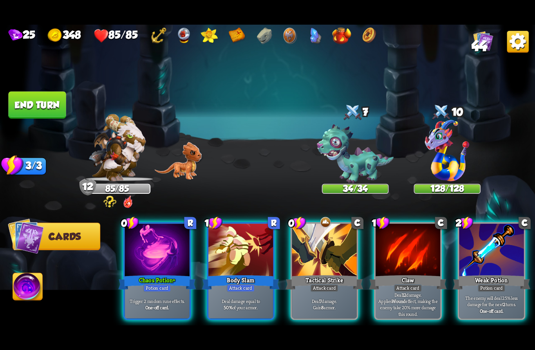
click at [325, 274] on div "Tactical Strike" at bounding box center [325, 282] width 78 height 17
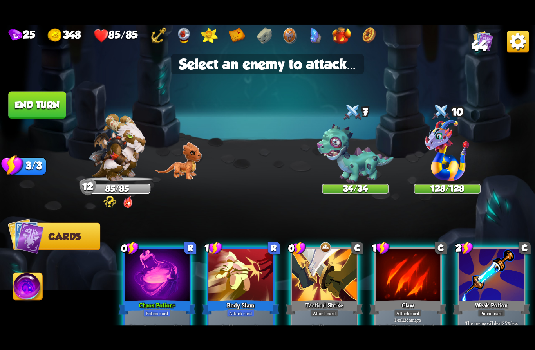
click at [449, 166] on img at bounding box center [447, 150] width 44 height 61
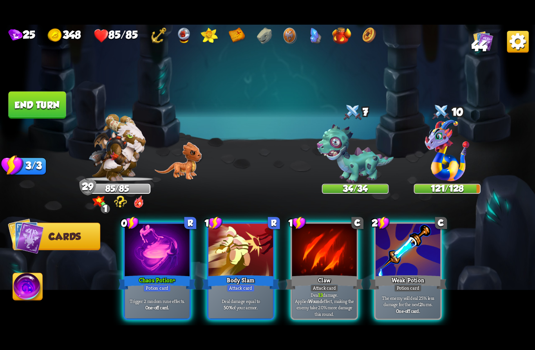
click at [140, 274] on div "Chaos Potion +" at bounding box center [157, 282] width 78 height 17
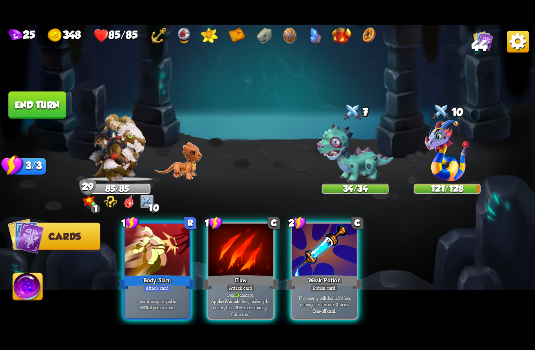
click at [112, 156] on img at bounding box center [117, 147] width 57 height 67
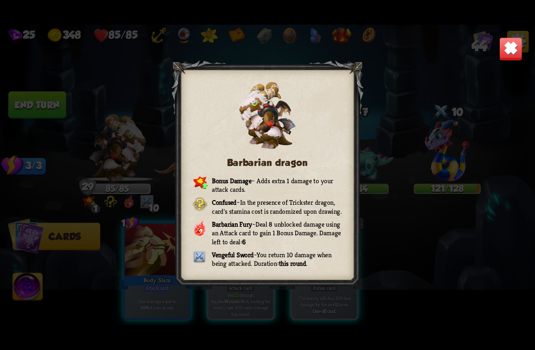
click at [506, 50] on img at bounding box center [510, 48] width 23 height 23
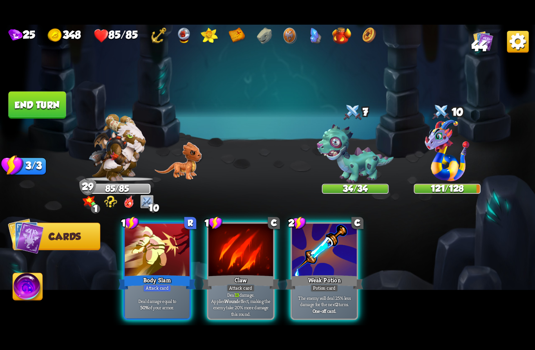
click at [145, 260] on div at bounding box center [157, 251] width 65 height 54
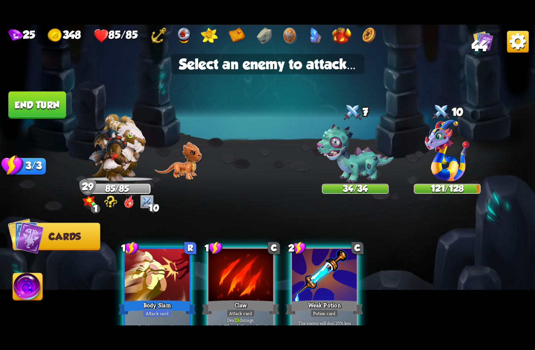
click at [362, 164] on img at bounding box center [355, 155] width 77 height 60
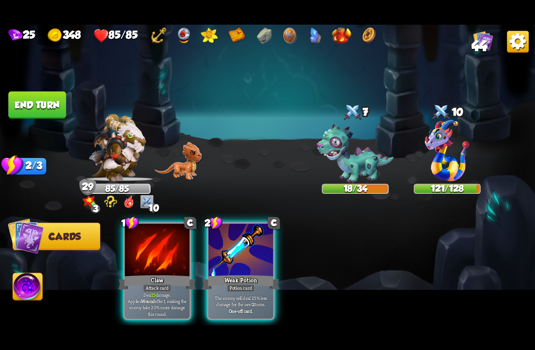
click at [241, 284] on div "Potion card" at bounding box center [241, 288] width 28 height 8
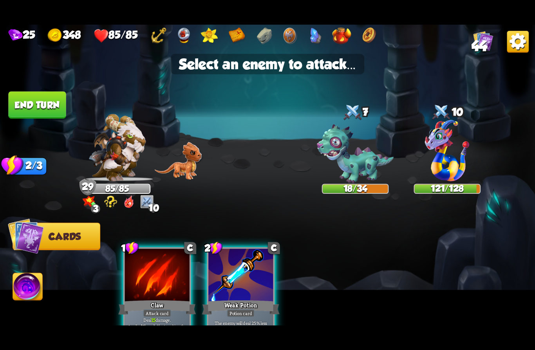
click at [454, 158] on img at bounding box center [447, 150] width 44 height 61
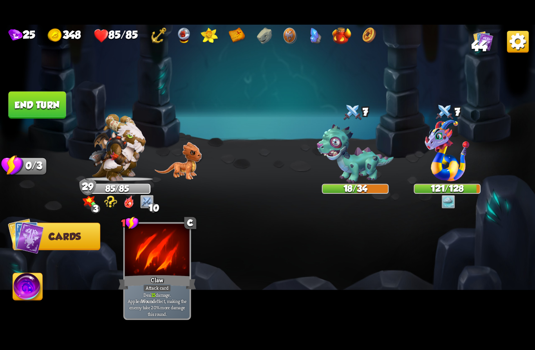
click at [30, 103] on button "End turn" at bounding box center [37, 105] width 58 height 27
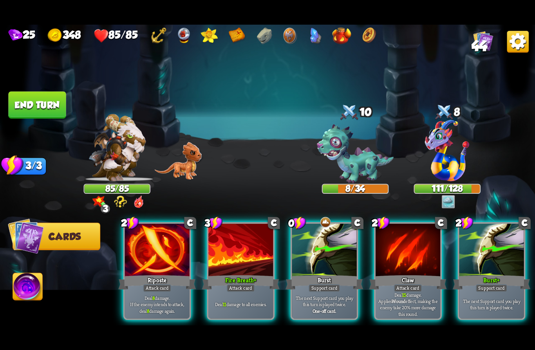
click at [315, 284] on div "Support card" at bounding box center [325, 288] width 32 height 8
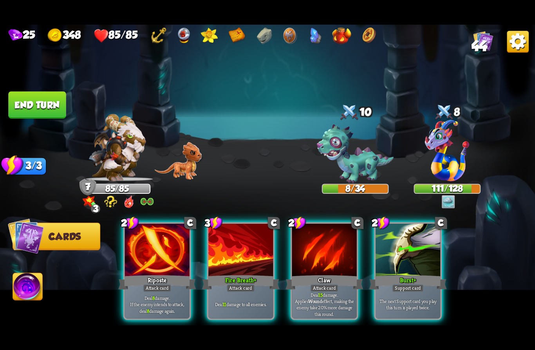
click at [424, 274] on div "Burst +" at bounding box center [408, 282] width 78 height 17
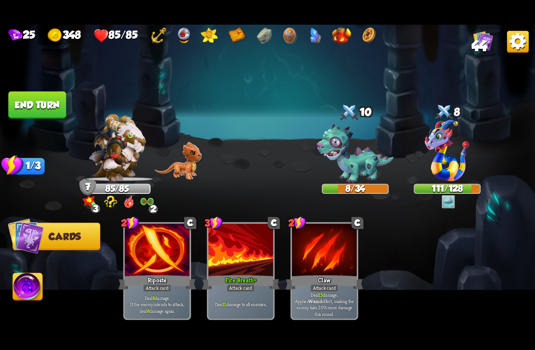
click at [30, 106] on button "End turn" at bounding box center [37, 105] width 58 height 27
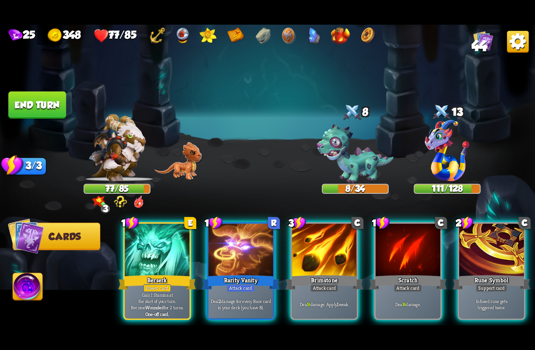
click at [137, 275] on div "Berserk" at bounding box center [157, 282] width 78 height 17
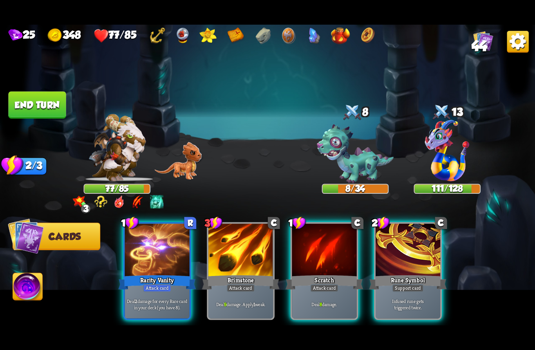
click at [146, 257] on div at bounding box center [157, 251] width 65 height 54
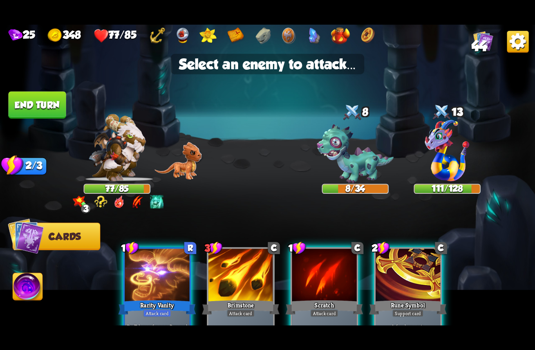
click at [345, 163] on img at bounding box center [355, 155] width 77 height 60
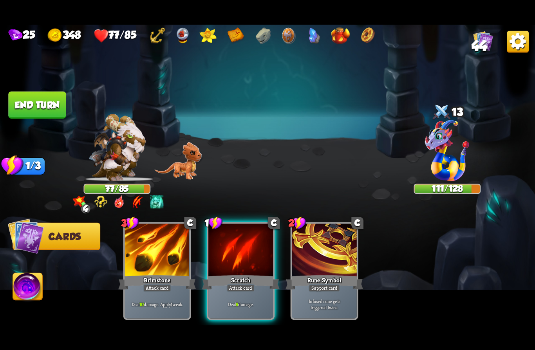
click at [233, 290] on div "Deal 9 damage." at bounding box center [240, 304] width 65 height 28
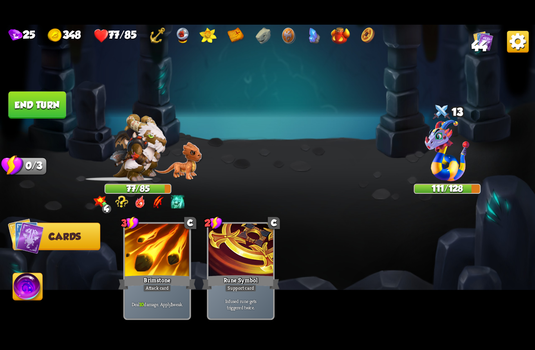
click at [446, 164] on img at bounding box center [447, 150] width 44 height 61
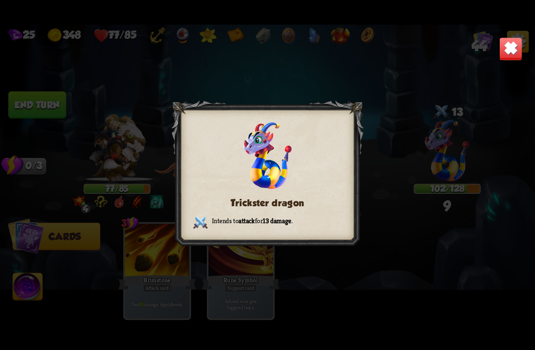
click at [504, 54] on img at bounding box center [510, 48] width 23 height 23
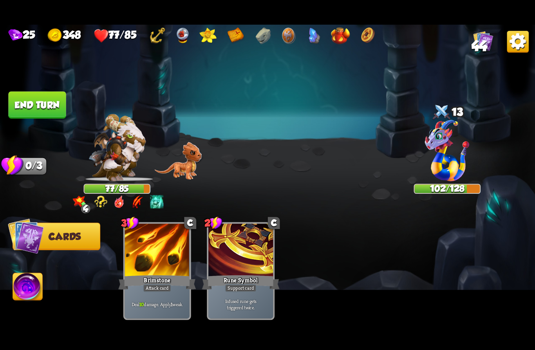
click at [436, 169] on img at bounding box center [447, 150] width 44 height 61
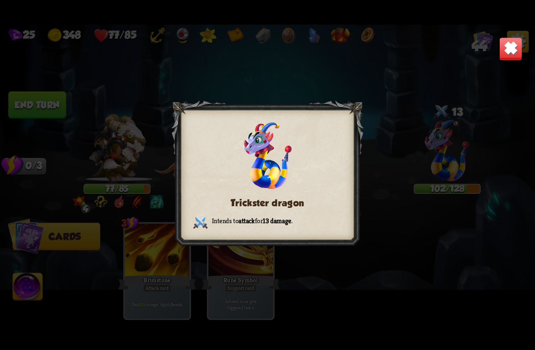
click at [511, 56] on img at bounding box center [510, 48] width 23 height 23
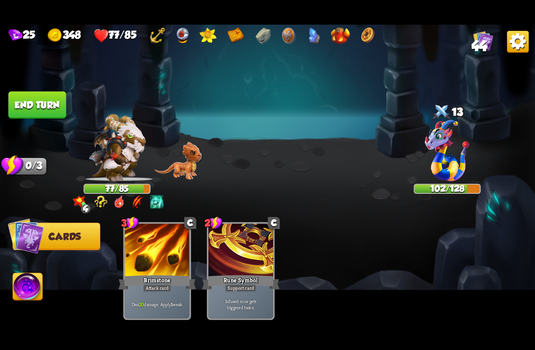
click at [119, 163] on img at bounding box center [117, 147] width 57 height 67
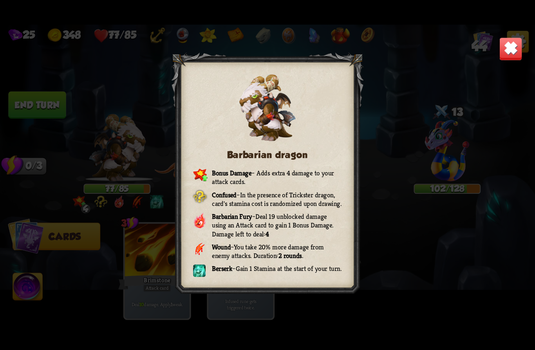
click at [512, 45] on img at bounding box center [510, 48] width 23 height 23
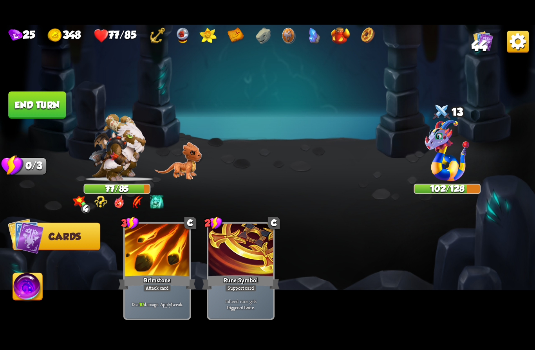
click at [33, 105] on button "End turn" at bounding box center [37, 105] width 58 height 27
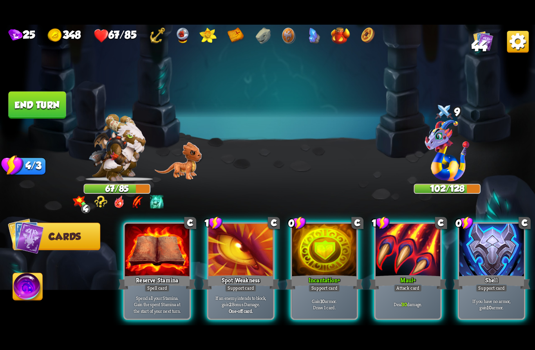
click at [483, 274] on div "Shell" at bounding box center [492, 282] width 78 height 17
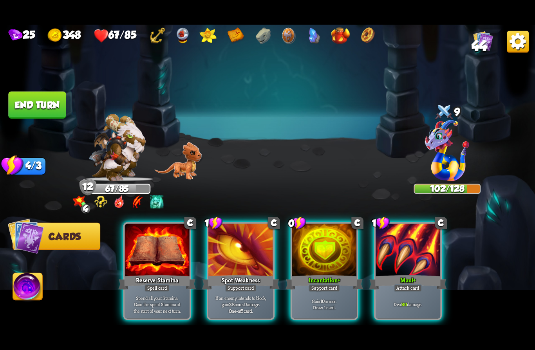
click at [322, 284] on div "Support card" at bounding box center [325, 288] width 32 height 8
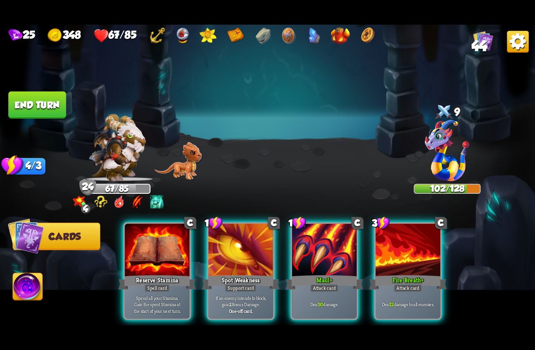
click at [325, 274] on div "Maul +" at bounding box center [325, 282] width 78 height 17
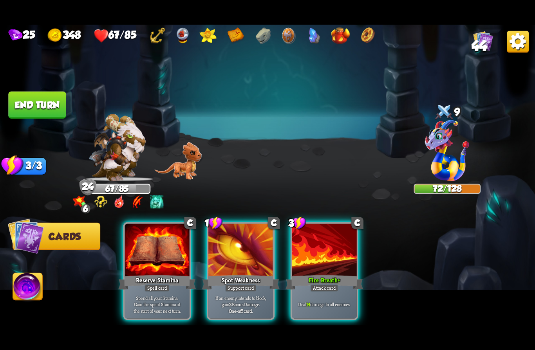
click at [146, 274] on div "Reserve Stamina" at bounding box center [157, 282] width 78 height 17
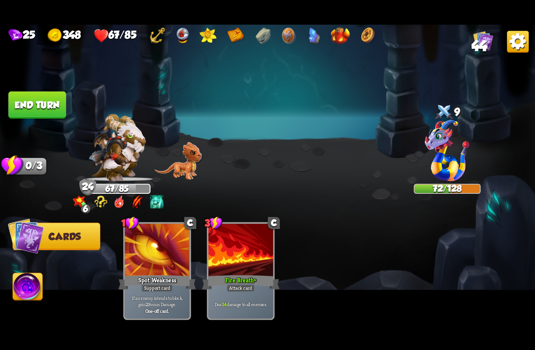
click at [30, 108] on button "End turn" at bounding box center [37, 105] width 58 height 27
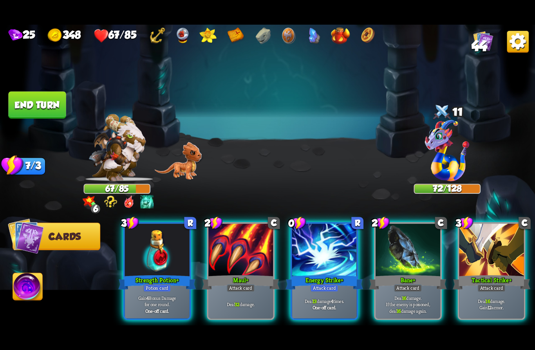
click at [316, 284] on div "Attack card" at bounding box center [324, 288] width 28 height 8
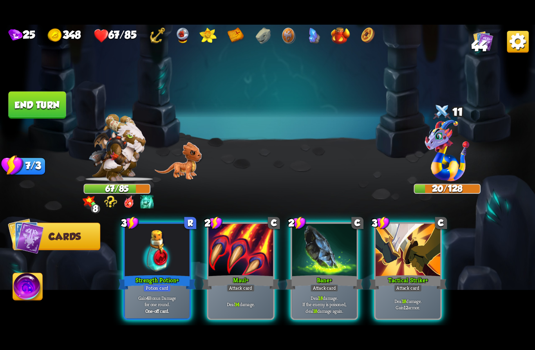
click at [135, 278] on div "Strength Potion +" at bounding box center [157, 282] width 78 height 17
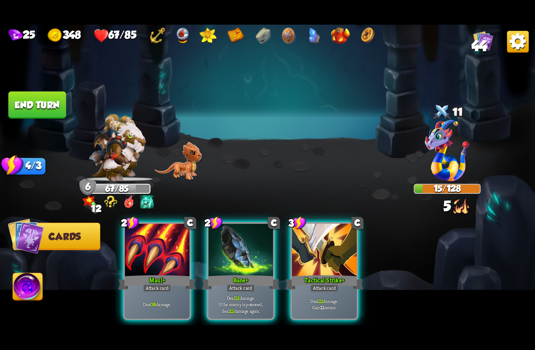
click at [27, 288] on img at bounding box center [28, 288] width 30 height 30
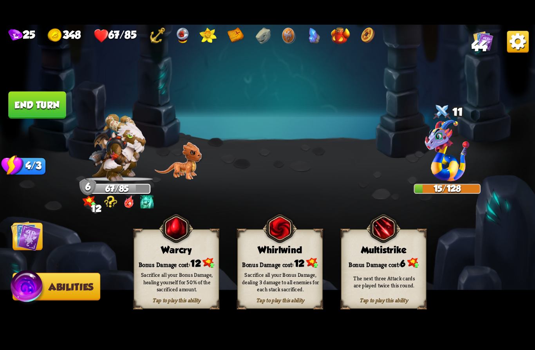
click at [150, 268] on div "Sacrifice all your Bonus Damage, healing yourself for 50% of the sacrificed amo…" at bounding box center [176, 282] width 85 height 33
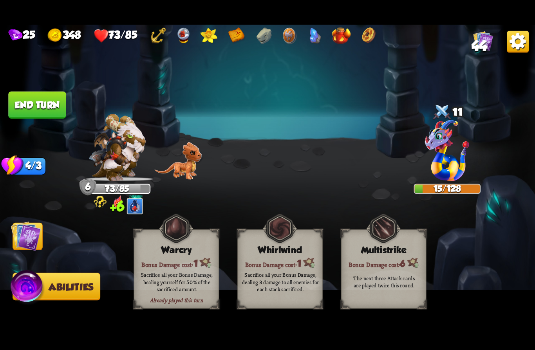
click at [18, 239] on img at bounding box center [26, 236] width 30 height 30
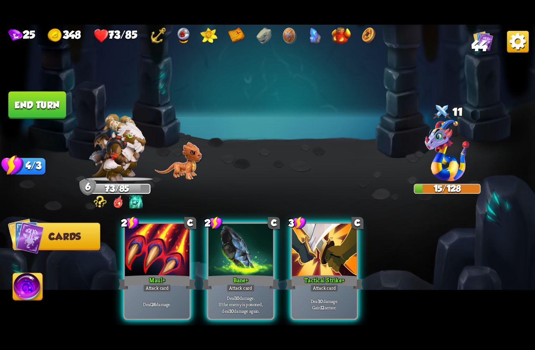
click at [144, 274] on div "Maul +" at bounding box center [157, 282] width 78 height 17
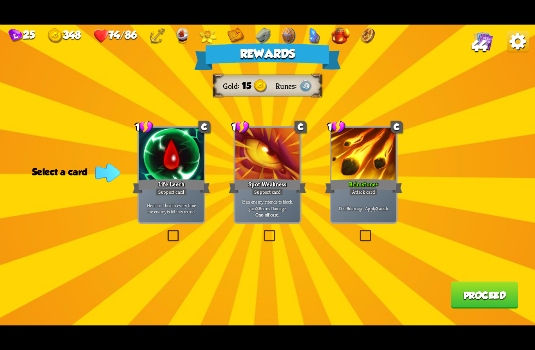
click at [388, 195] on div "Brimstone +" at bounding box center [364, 186] width 78 height 17
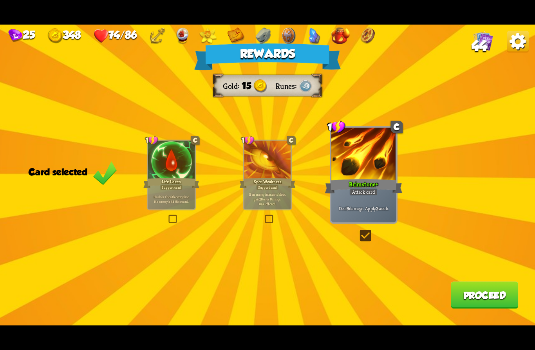
click at [492, 292] on button "Proceed" at bounding box center [484, 295] width 67 height 27
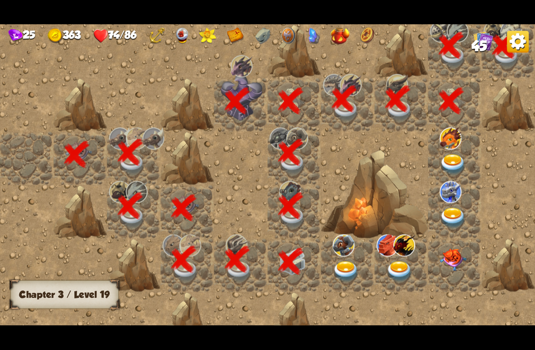
scroll to position [0, 150]
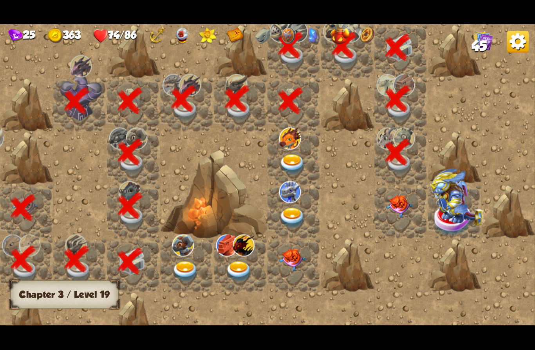
click at [396, 211] on img at bounding box center [399, 206] width 27 height 22
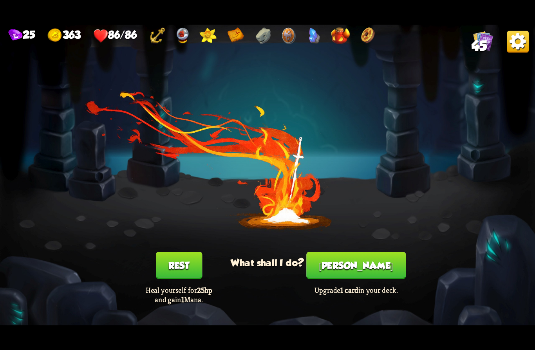
click at [365, 266] on button "[PERSON_NAME]" at bounding box center [355, 265] width 99 height 27
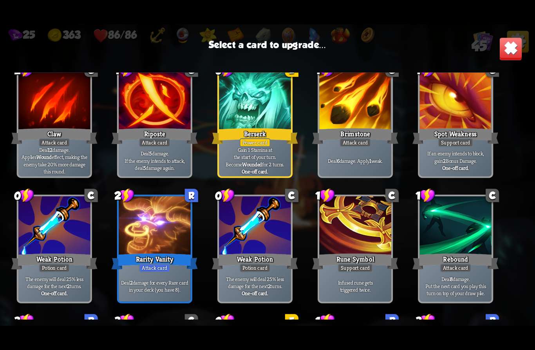
scroll to position [364, 0]
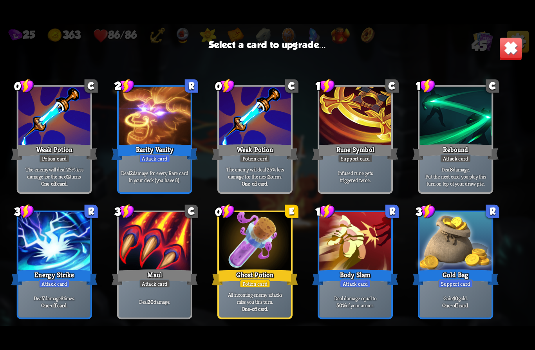
click at [271, 246] on div at bounding box center [255, 242] width 72 height 61
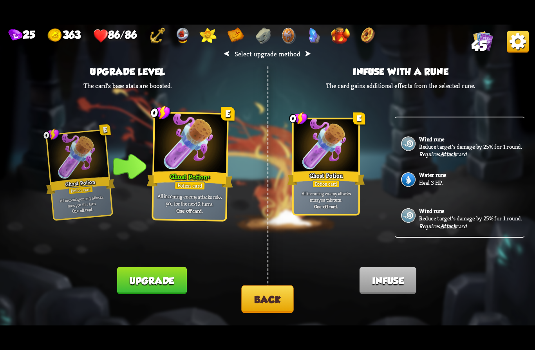
scroll to position [282, 0]
click at [275, 303] on button "Back" at bounding box center [267, 299] width 52 height 27
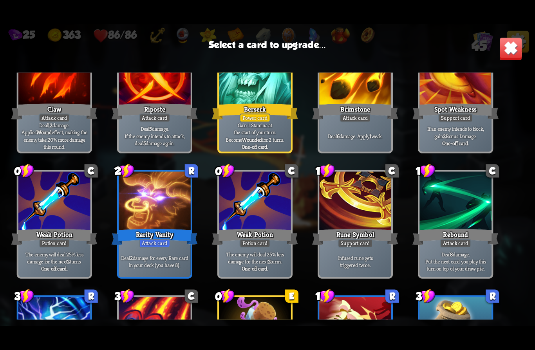
scroll to position [283, 0]
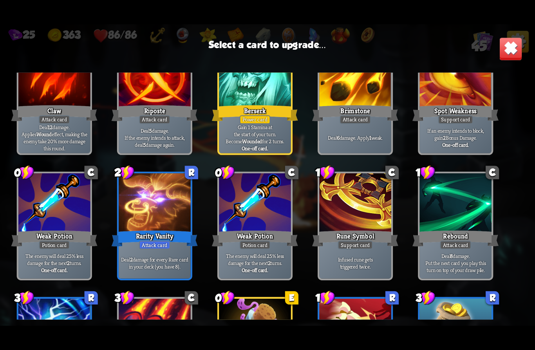
click at [277, 226] on div at bounding box center [255, 204] width 72 height 61
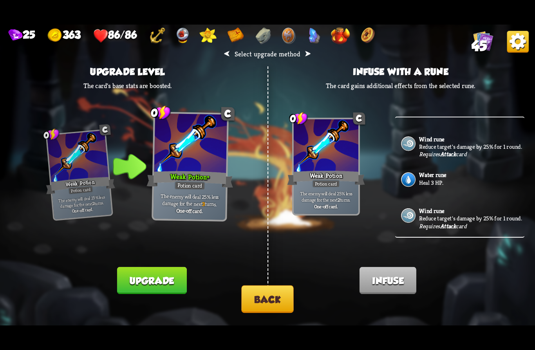
scroll to position [263, 0]
click at [287, 296] on button "Back" at bounding box center [267, 299] width 52 height 27
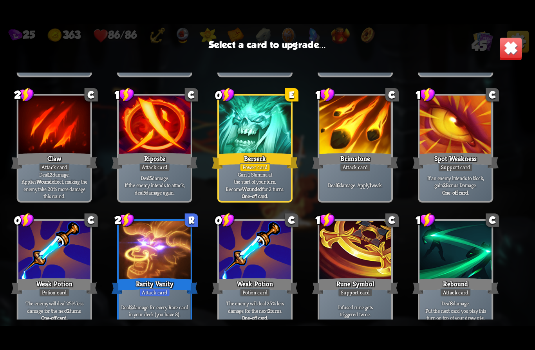
scroll to position [236, 0]
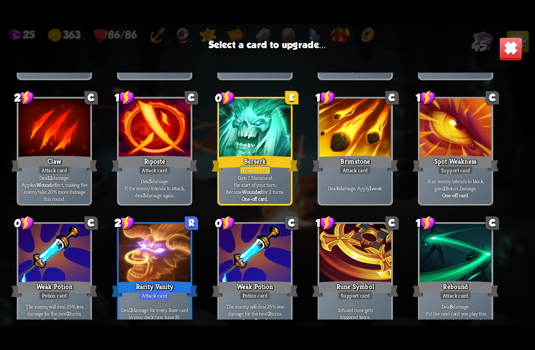
click at [369, 159] on div "Brimstone" at bounding box center [355, 163] width 86 height 19
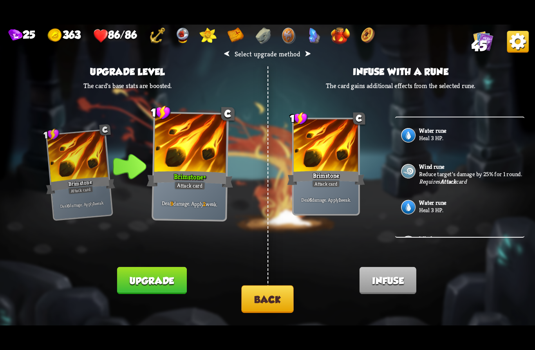
scroll to position [240, 0]
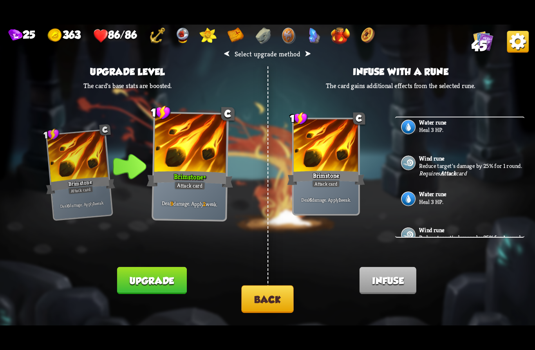
click at [470, 170] on p "Reduce target's damage by 25% for 1 round." at bounding box center [470, 165] width 103 height 7
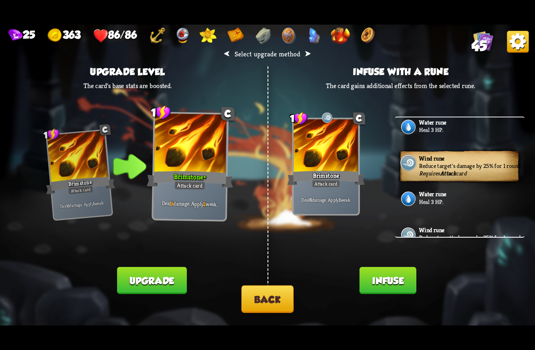
click at [401, 282] on button "Infuse" at bounding box center [388, 280] width 57 height 27
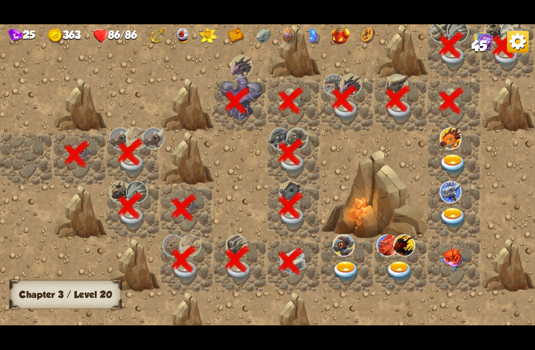
scroll to position [0, 150]
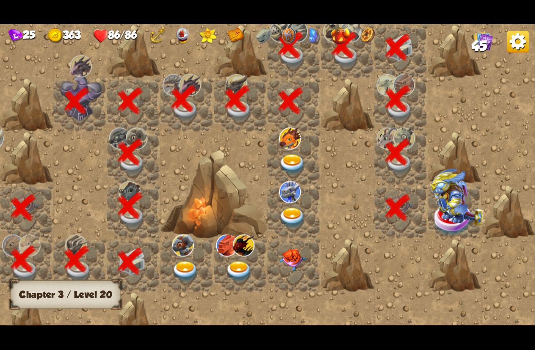
click at [452, 215] on img at bounding box center [457, 196] width 54 height 57
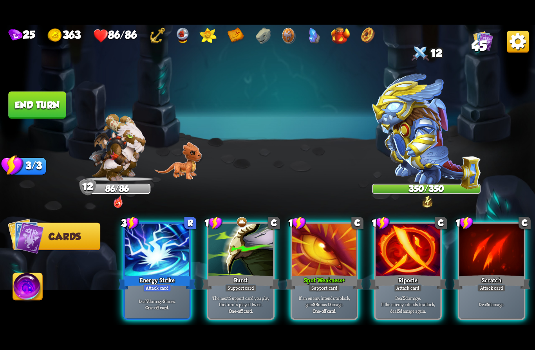
click at [430, 149] on img at bounding box center [426, 132] width 108 height 116
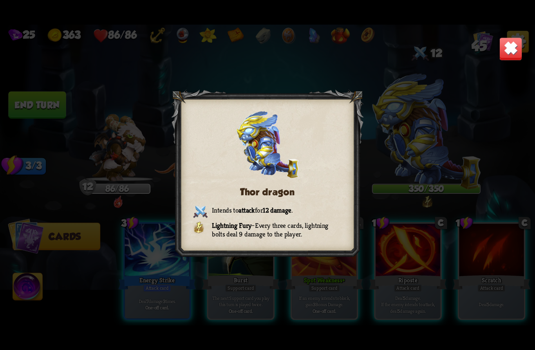
click at [510, 54] on img at bounding box center [510, 48] width 23 height 23
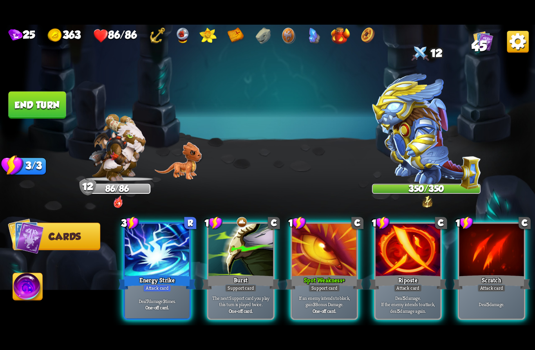
click at [474, 39] on img at bounding box center [483, 41] width 20 height 20
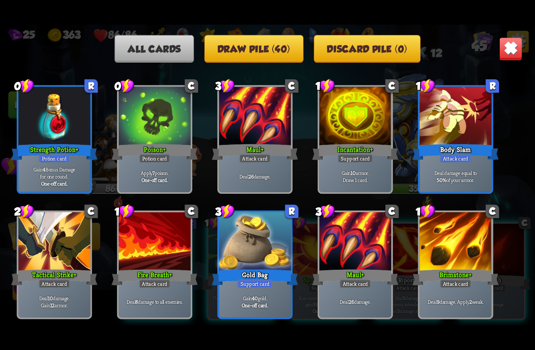
scroll to position [835, 0]
click at [510, 49] on img at bounding box center [510, 48] width 23 height 23
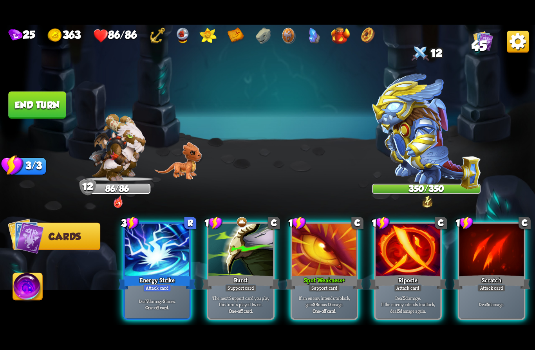
click at [24, 291] on img at bounding box center [28, 288] width 30 height 30
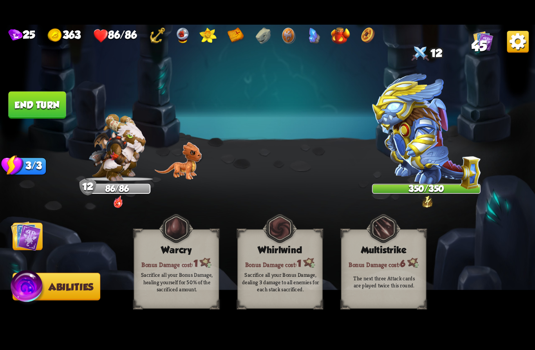
click at [33, 249] on img at bounding box center [26, 236] width 30 height 30
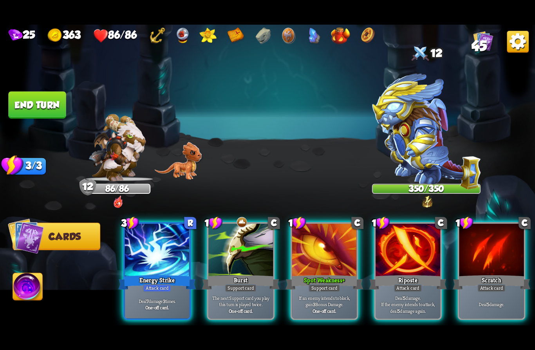
click at [149, 274] on div "Energy Strike" at bounding box center [157, 282] width 78 height 17
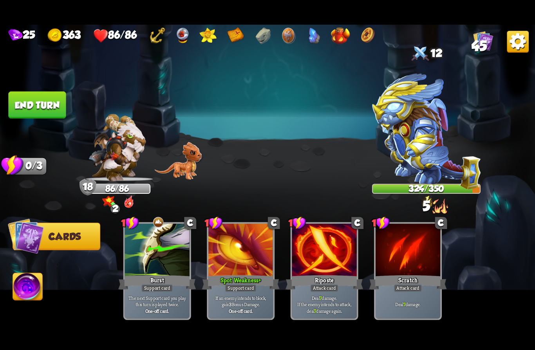
click at [33, 101] on button "End turn" at bounding box center [37, 105] width 58 height 27
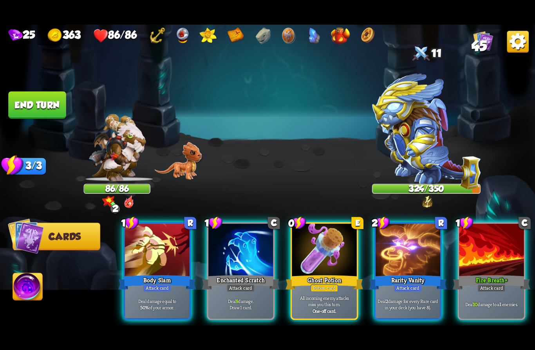
click at [313, 284] on div "Potion card" at bounding box center [325, 288] width 28 height 8
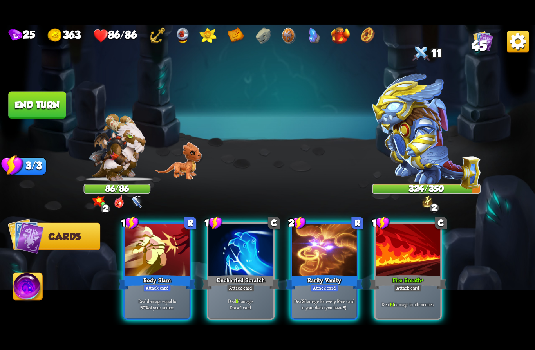
click at [227, 298] on p "Deal 9 damage. Draw 1 card." at bounding box center [240, 304] width 61 height 13
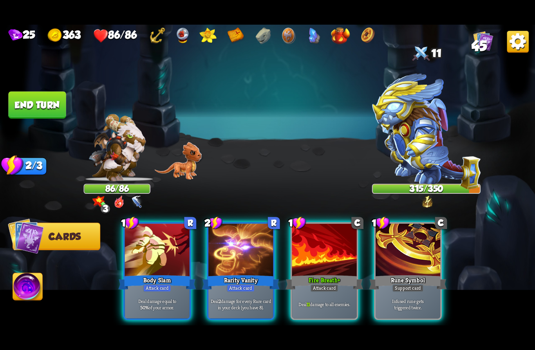
click at [234, 274] on div "Rarity Vanity" at bounding box center [241, 282] width 78 height 17
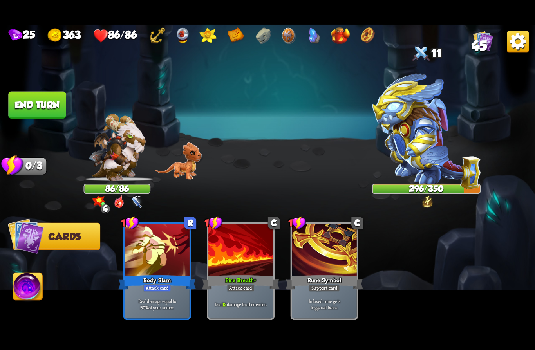
click at [30, 104] on button "End turn" at bounding box center [37, 105] width 58 height 27
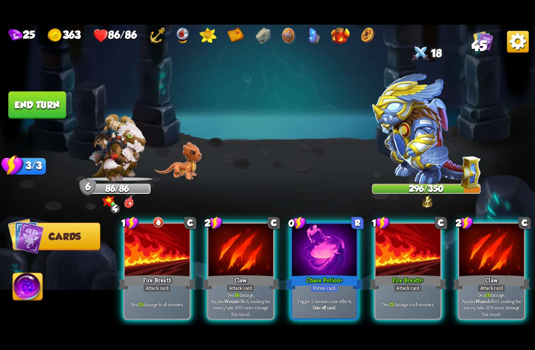
click at [424, 124] on img at bounding box center [426, 132] width 108 height 116
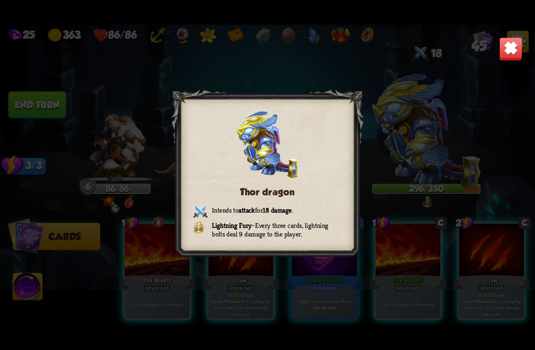
click at [512, 55] on img at bounding box center [510, 48] width 23 height 23
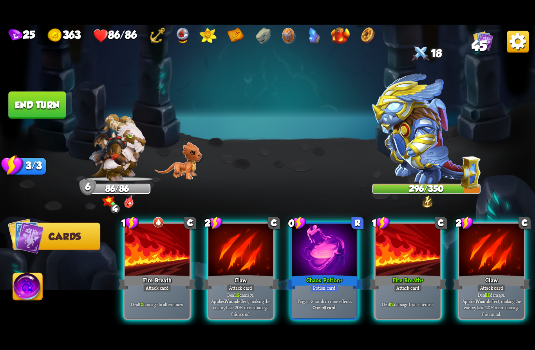
click at [321, 253] on div at bounding box center [324, 251] width 65 height 54
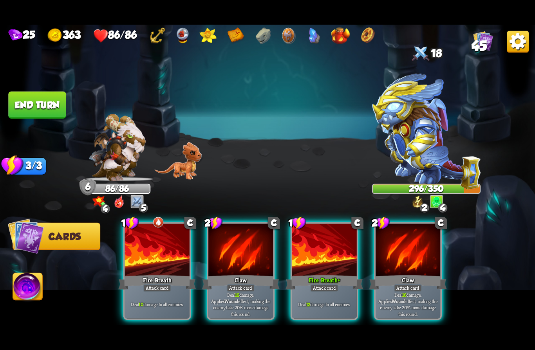
click at [222, 290] on div "Deal 16 damage. Applies Wound effect, making the enemy take 20% more damage thi…" at bounding box center [240, 304] width 65 height 28
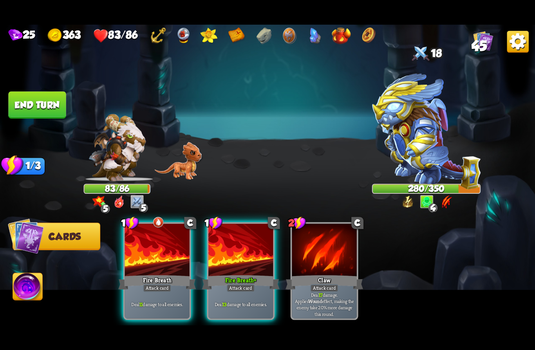
click at [233, 274] on div "Fire Breath +" at bounding box center [241, 282] width 78 height 17
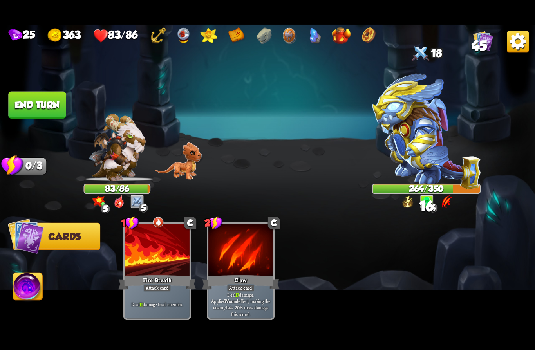
click at [26, 106] on button "End turn" at bounding box center [37, 105] width 58 height 27
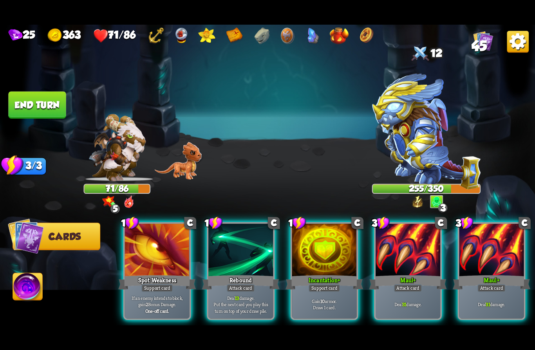
click at [484, 290] on div "Deal 31 damage." at bounding box center [491, 304] width 65 height 28
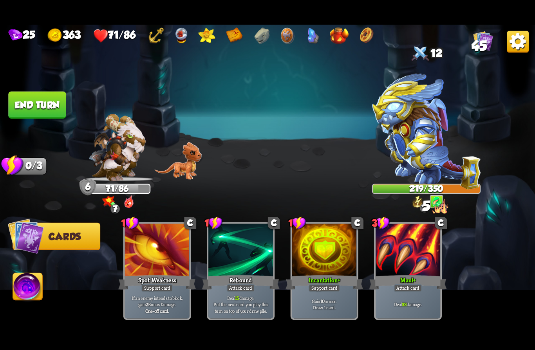
click at [30, 105] on button "End turn" at bounding box center [37, 105] width 58 height 27
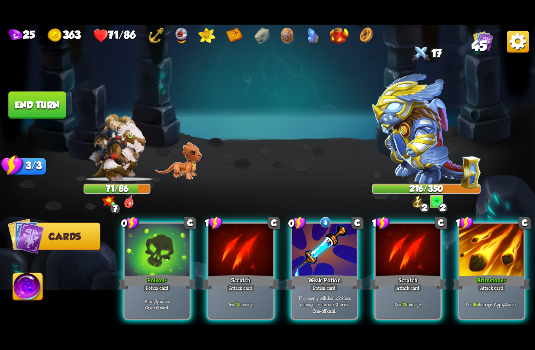
click at [311, 284] on div "Potion card" at bounding box center [325, 288] width 28 height 8
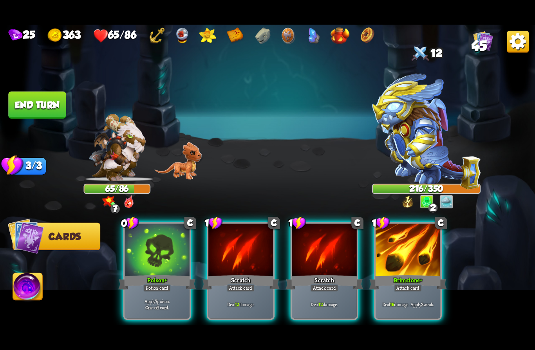
click at [145, 274] on div "Poison +" at bounding box center [157, 282] width 78 height 17
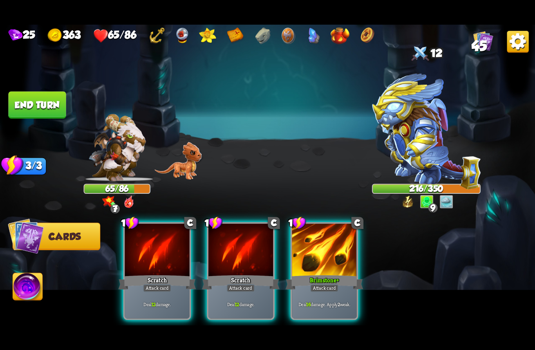
click at [311, 301] on p "Deal 16 damage. Apply 2 weak." at bounding box center [324, 304] width 61 height 6
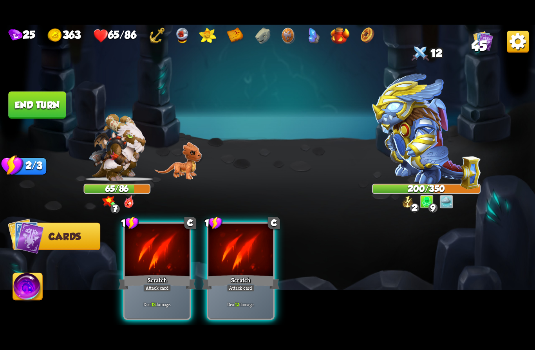
click at [392, 157] on img at bounding box center [426, 132] width 108 height 116
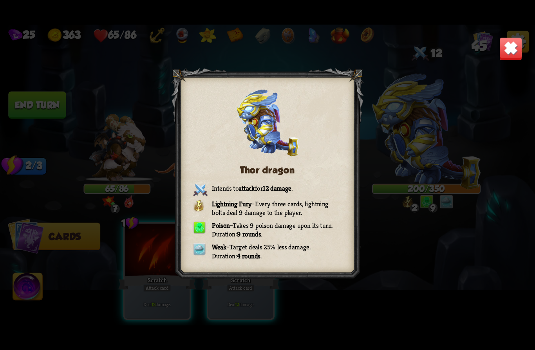
click at [508, 49] on img at bounding box center [510, 48] width 23 height 23
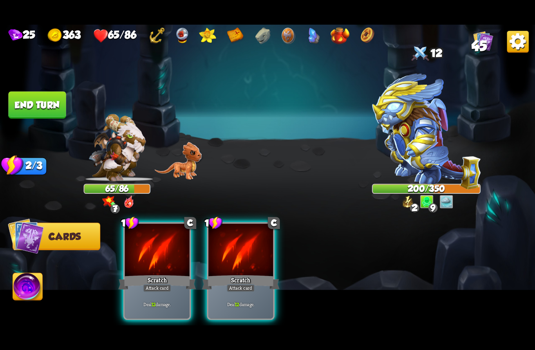
click at [143, 284] on div "Attack card" at bounding box center [157, 288] width 28 height 8
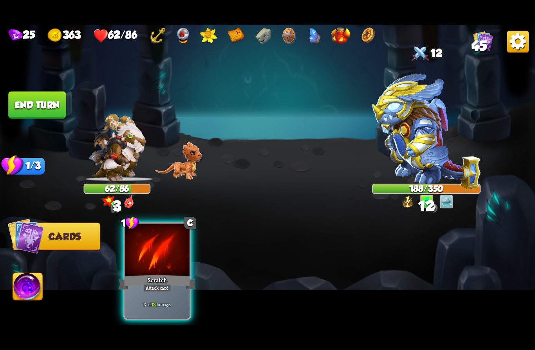
click at [142, 274] on div "Scratch" at bounding box center [157, 282] width 78 height 17
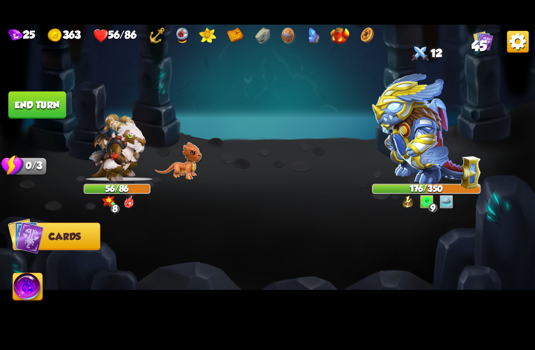
click at [28, 102] on button "End turn" at bounding box center [37, 105] width 59 height 28
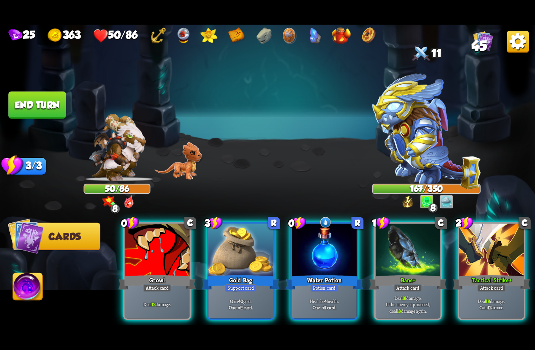
click at [310, 274] on div "Water Potion" at bounding box center [325, 282] width 78 height 17
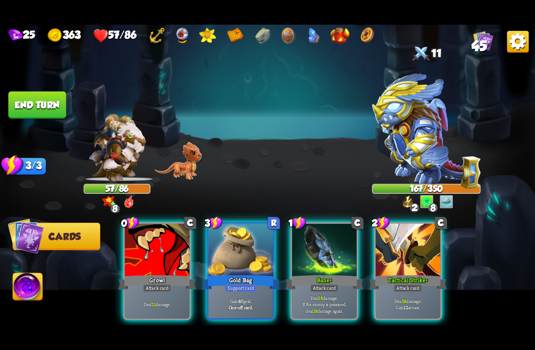
click at [141, 274] on div "Growl" at bounding box center [157, 282] width 78 height 17
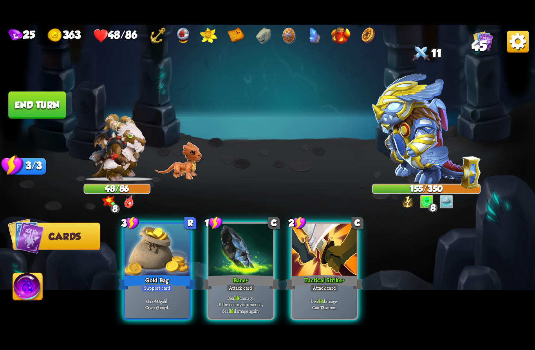
click at [242, 290] on div "Deal 18 damage. If the enemy is poisoned, deal 18 damage again." at bounding box center [240, 304] width 65 height 28
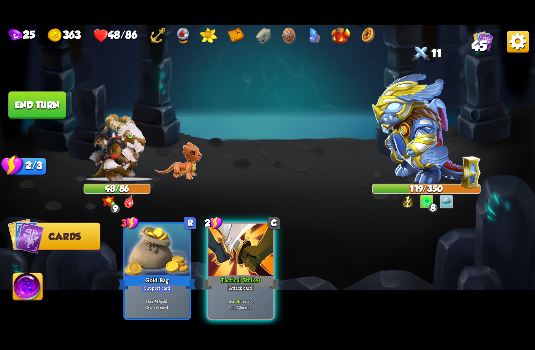
click at [239, 252] on div at bounding box center [240, 251] width 65 height 54
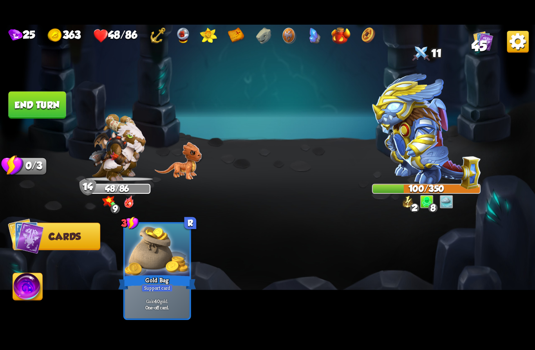
click at [38, 103] on button "End turn" at bounding box center [37, 105] width 59 height 28
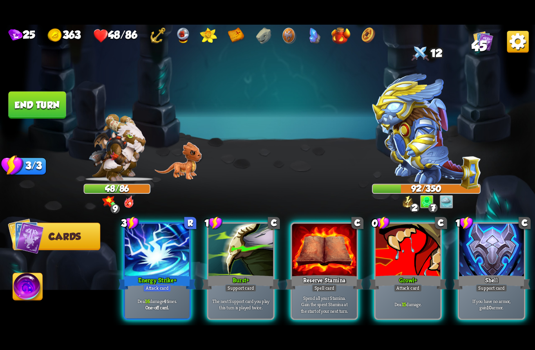
click at [477, 303] on div "If you have no armor, gain 10 armor." at bounding box center [491, 304] width 65 height 28
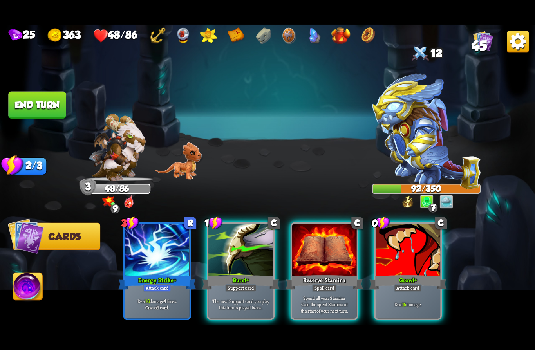
click at [398, 301] on p "Deal 15 damage." at bounding box center [407, 304] width 61 height 6
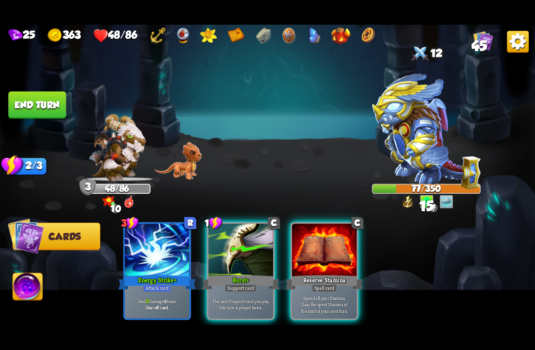
click at [328, 284] on div "Spell card" at bounding box center [324, 288] width 25 height 8
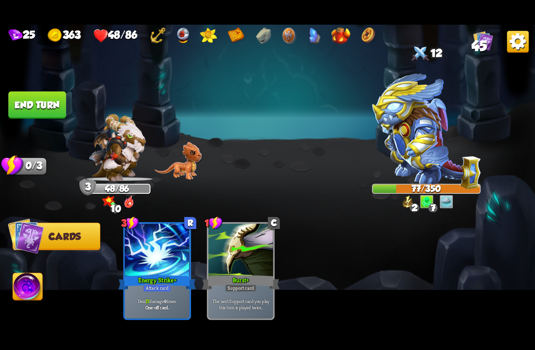
click at [29, 105] on button "End turn" at bounding box center [37, 104] width 58 height 27
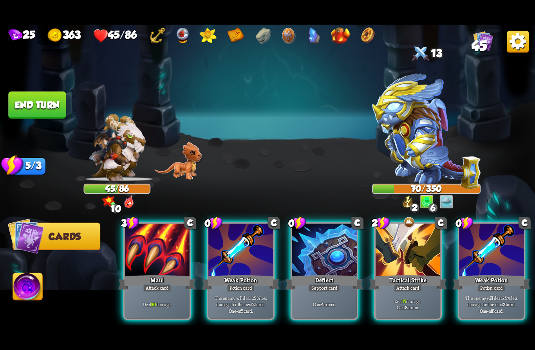
click at [237, 274] on div "Weak Potion" at bounding box center [241, 282] width 78 height 17
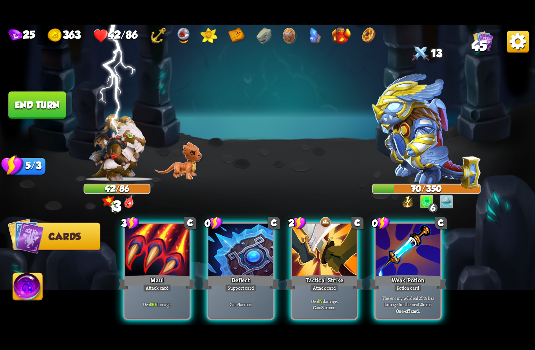
click at [409, 257] on div at bounding box center [408, 251] width 65 height 54
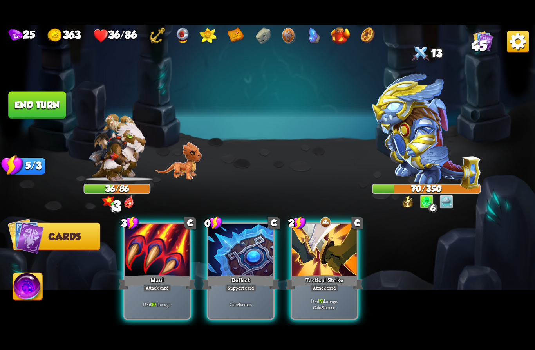
click at [233, 290] on div "Gain 4 armor." at bounding box center [240, 304] width 65 height 28
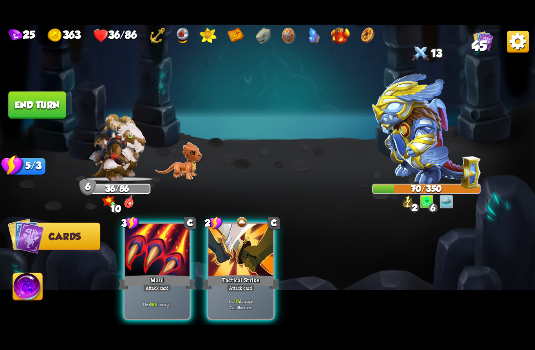
click at [233, 284] on div "Attack card" at bounding box center [241, 288] width 28 height 8
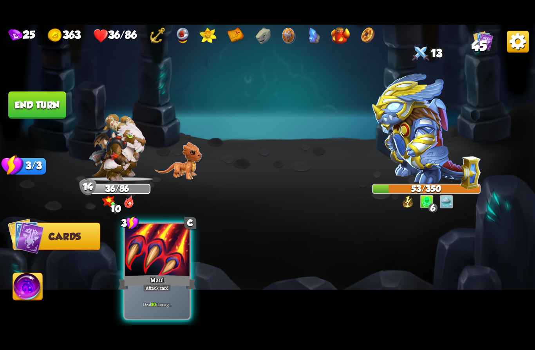
click at [155, 274] on div "Maul" at bounding box center [157, 282] width 78 height 17
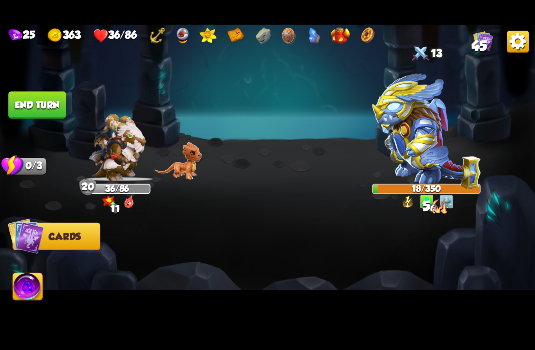
click at [26, 104] on button "End turn" at bounding box center [37, 104] width 58 height 27
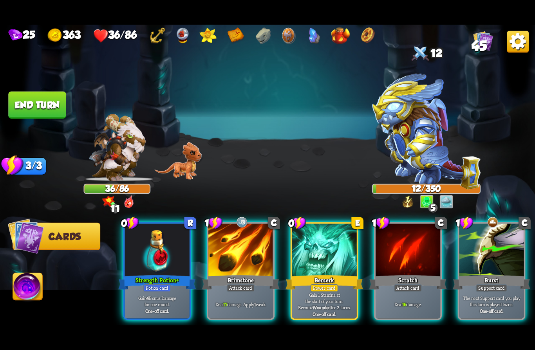
click at [154, 284] on div "Potion card" at bounding box center [157, 288] width 28 height 8
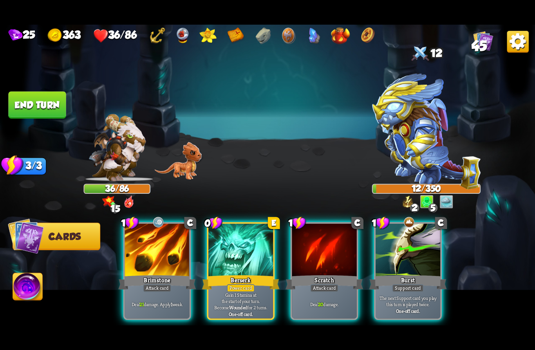
click at [25, 286] on img at bounding box center [28, 288] width 30 height 30
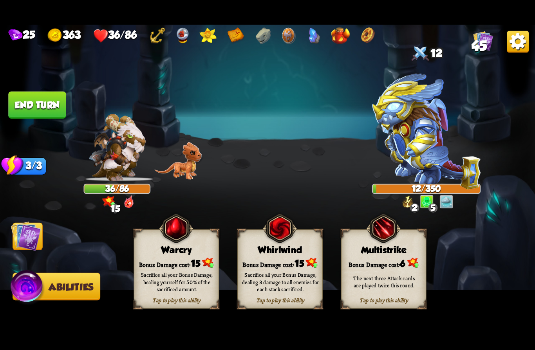
click at [152, 268] on div "Sacrifice all your Bonus Damage, healing yourself for 50% of the sacrificed amo…" at bounding box center [176, 282] width 85 height 33
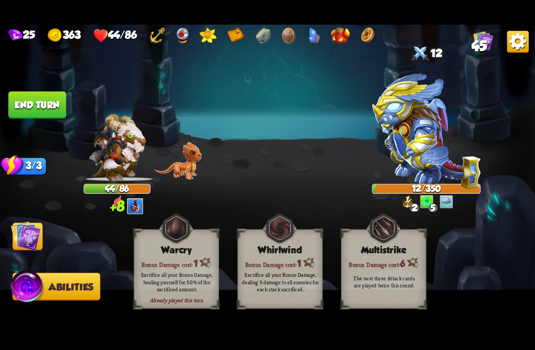
click at [31, 236] on img at bounding box center [26, 236] width 30 height 30
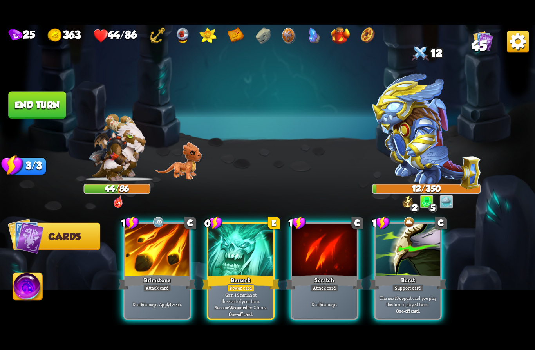
click at [309, 301] on p "Deal 5 damage." at bounding box center [324, 304] width 61 height 6
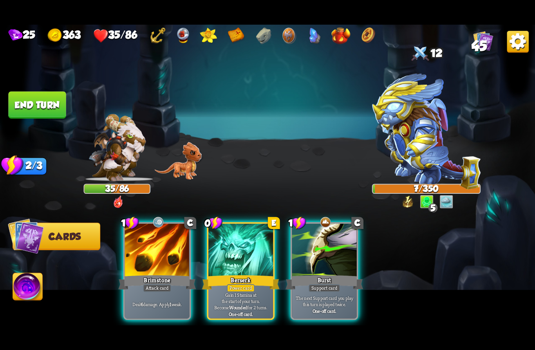
click at [143, 274] on div "Brimstone" at bounding box center [157, 282] width 78 height 17
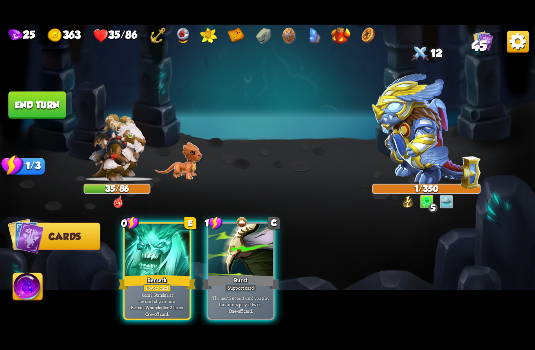
click at [222, 275] on div "Burst" at bounding box center [241, 282] width 78 height 17
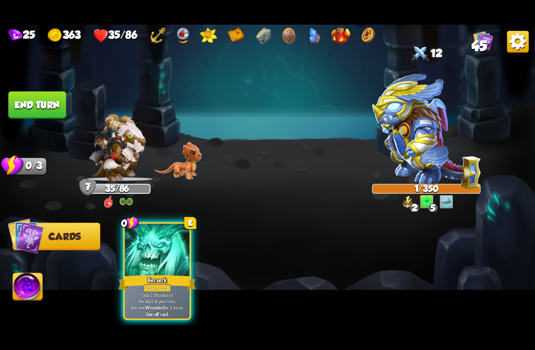
click at [34, 105] on button "End turn" at bounding box center [37, 105] width 59 height 28
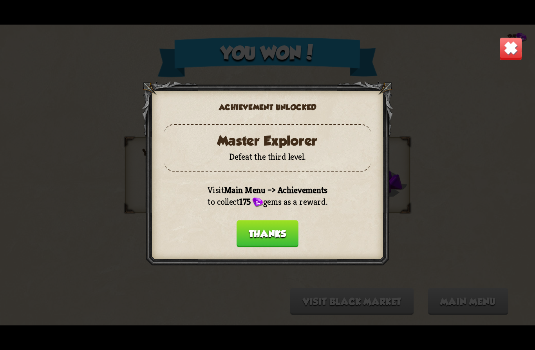
click at [262, 234] on button "Thanks" at bounding box center [268, 233] width 62 height 27
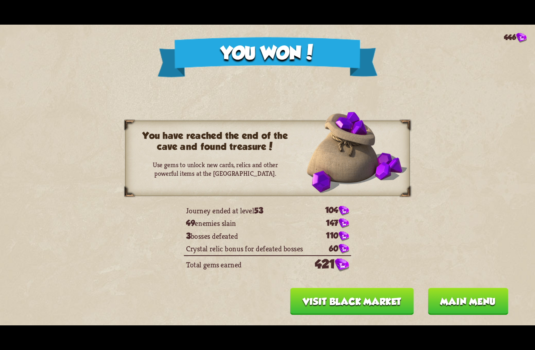
click at [475, 302] on button "Main menu" at bounding box center [468, 301] width 80 height 27
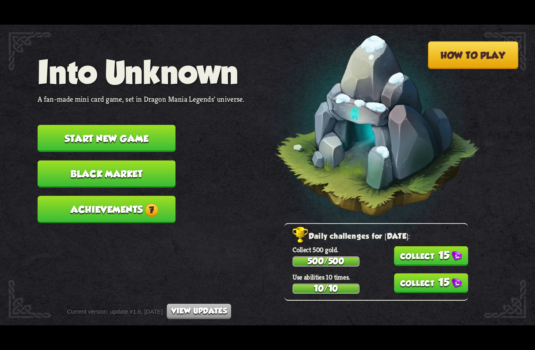
click at [454, 255] on button "15" at bounding box center [431, 256] width 74 height 20
click at [441, 284] on button "15" at bounding box center [431, 283] width 74 height 20
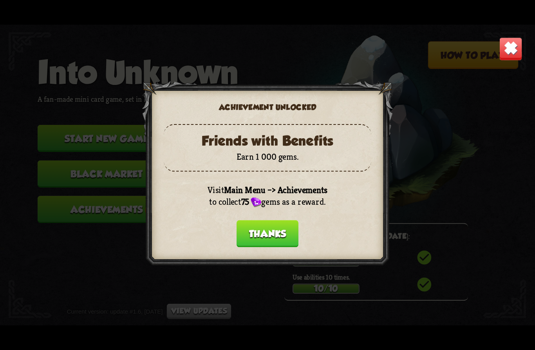
click at [256, 238] on button "Thanks" at bounding box center [268, 233] width 62 height 27
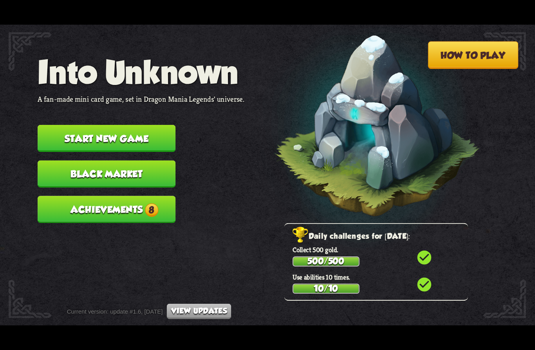
click at [96, 205] on button "Achievements 8" at bounding box center [107, 209] width 138 height 27
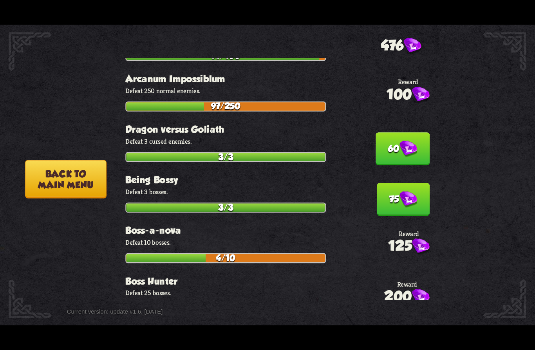
scroll to position [206, 0]
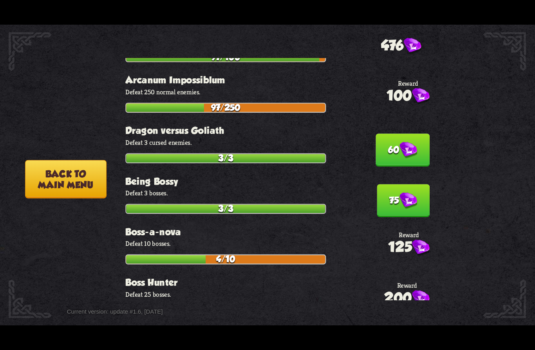
click at [412, 142] on img at bounding box center [408, 150] width 18 height 17
click at [409, 184] on button "75" at bounding box center [403, 200] width 53 height 33
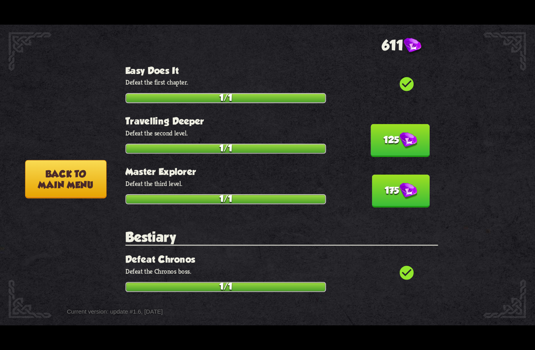
scroll to position [476, 0]
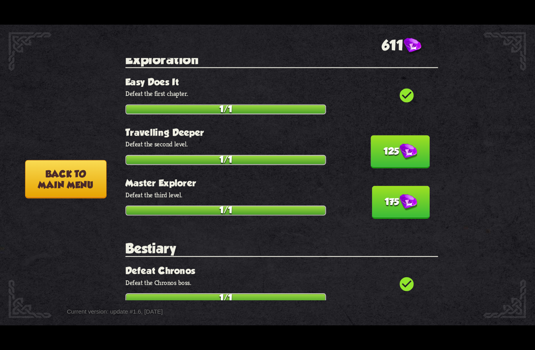
click at [399, 144] on img at bounding box center [408, 152] width 18 height 17
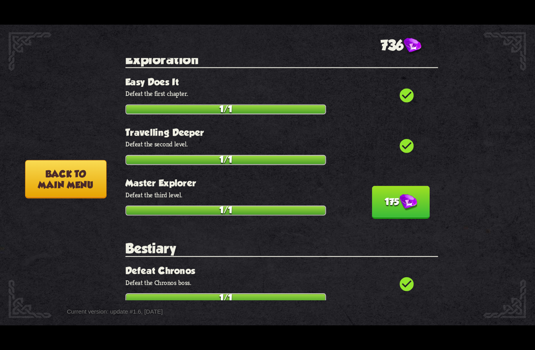
click at [400, 194] on img at bounding box center [408, 202] width 18 height 17
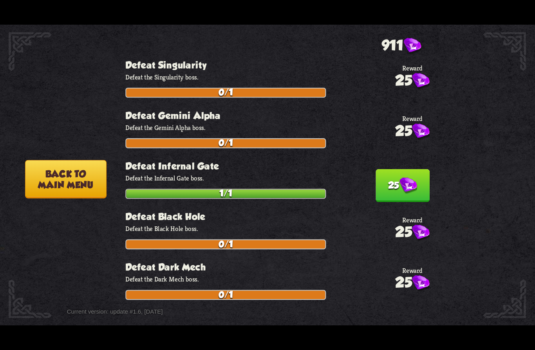
click at [409, 177] on img at bounding box center [408, 185] width 18 height 17
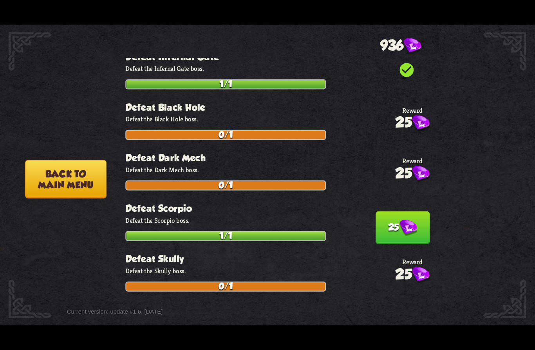
click at [405, 211] on button "25" at bounding box center [403, 227] width 54 height 33
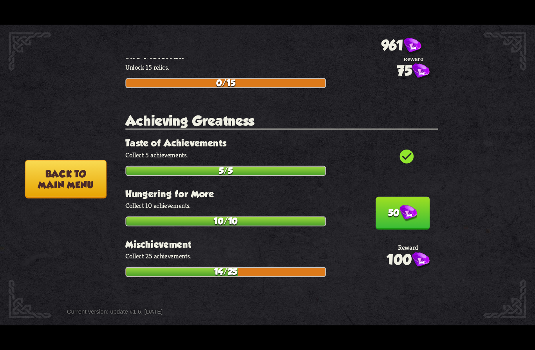
click at [405, 205] on img at bounding box center [408, 213] width 18 height 17
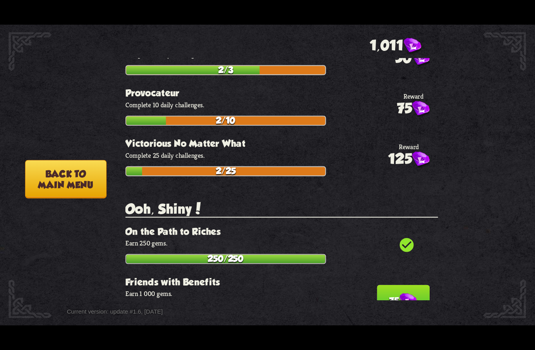
click at [399, 293] on img at bounding box center [408, 301] width 18 height 17
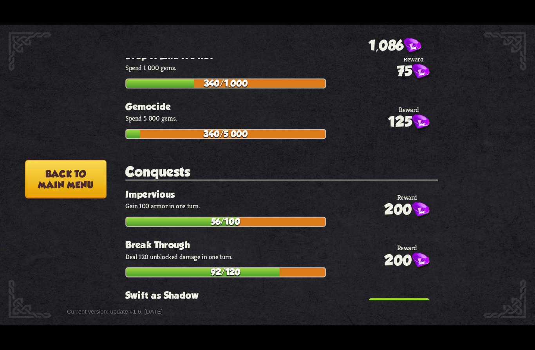
click at [397, 298] on button "200" at bounding box center [399, 314] width 61 height 33
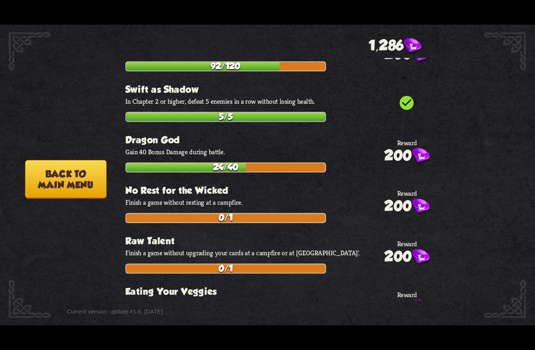
scroll to position [2690, 0]
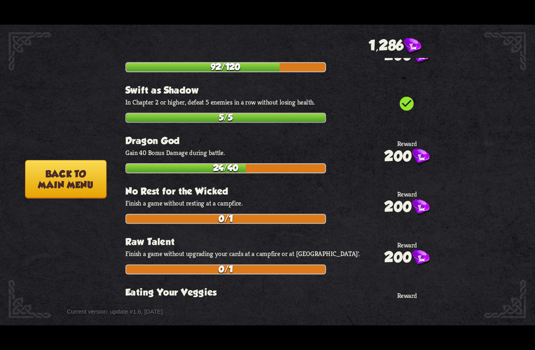
click at [57, 173] on button "Back to main menu" at bounding box center [65, 179] width 81 height 38
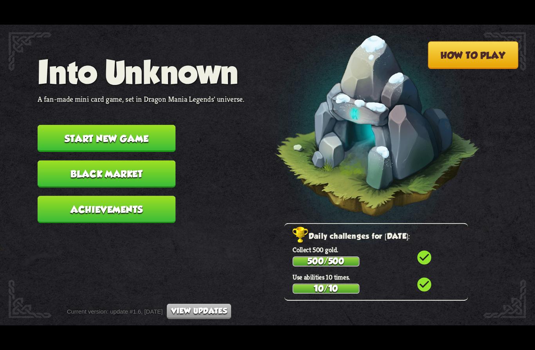
click at [78, 140] on button "Start new game" at bounding box center [107, 138] width 138 height 27
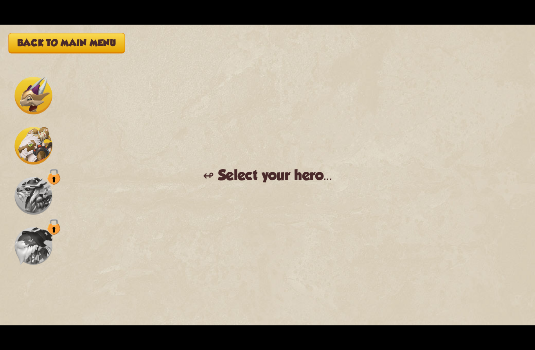
click at [26, 99] on img at bounding box center [33, 96] width 38 height 38
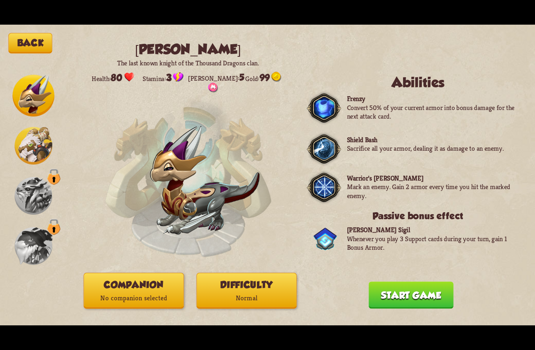
click at [137, 287] on button "Companion No companion selected" at bounding box center [133, 291] width 100 height 36
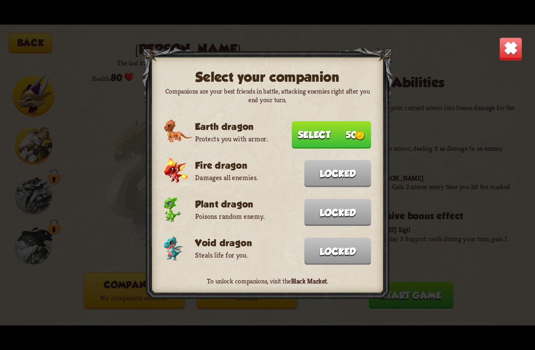
click at [510, 51] on img at bounding box center [510, 48] width 23 height 23
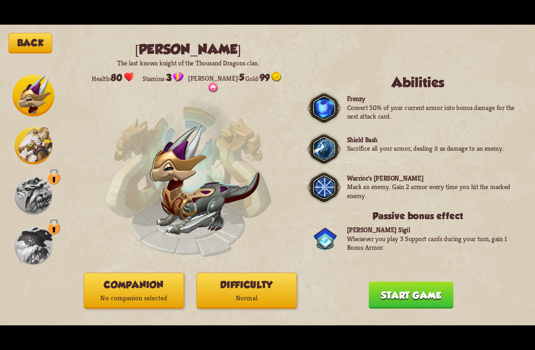
click at [222, 298] on p "Normal" at bounding box center [246, 298] width 99 height 13
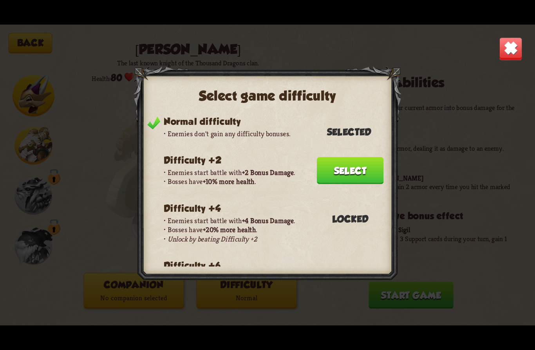
click at [360, 163] on button "Select" at bounding box center [350, 170] width 67 height 27
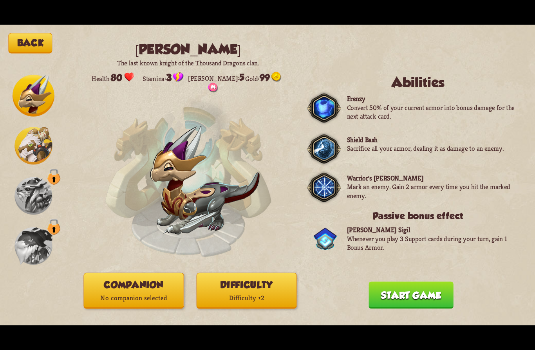
click at [22, 47] on button "Back" at bounding box center [30, 43] width 44 height 20
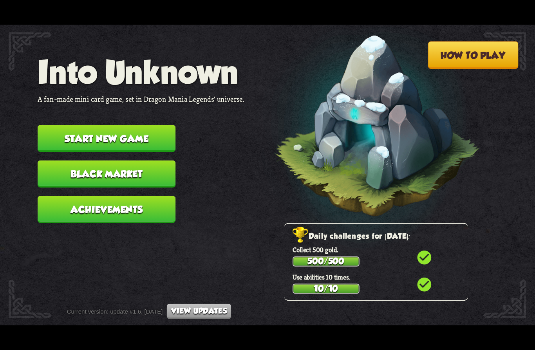
click at [74, 166] on button "Black Market" at bounding box center [107, 174] width 138 height 27
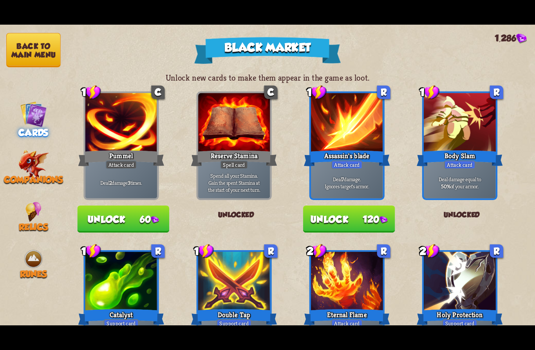
click at [34, 167] on img at bounding box center [33, 165] width 31 height 30
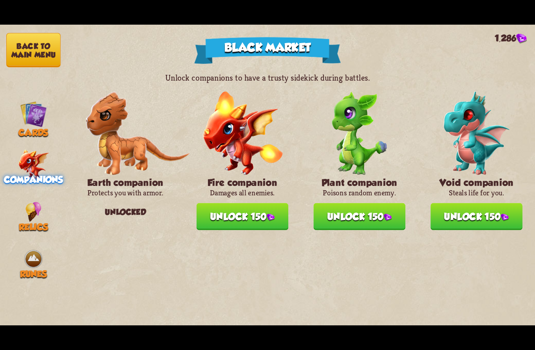
click at [234, 210] on button "Unlock 150" at bounding box center [243, 216] width 92 height 27
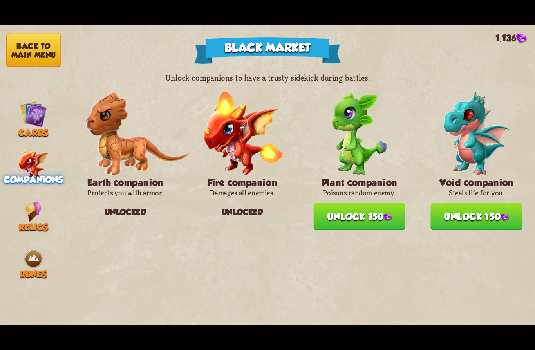
click at [371, 206] on button "Unlock 150" at bounding box center [359, 216] width 92 height 27
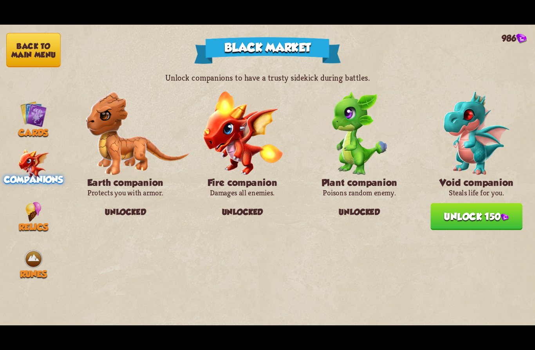
click at [465, 217] on button "Unlock 150" at bounding box center [476, 216] width 92 height 27
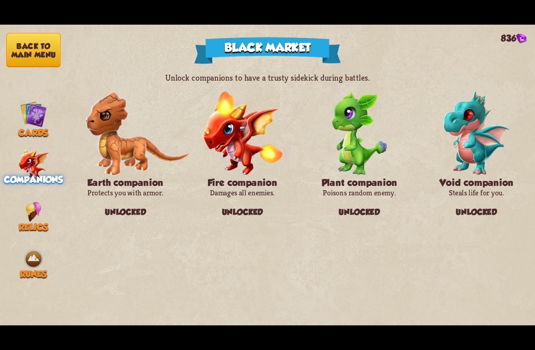
click at [35, 249] on img at bounding box center [33, 259] width 20 height 20
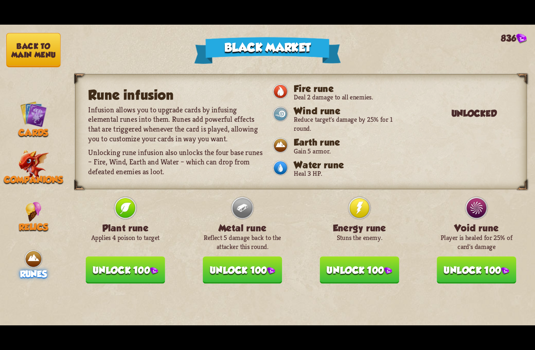
click at [467, 261] on button "Unlock 100" at bounding box center [477, 270] width 80 height 27
click at [118, 271] on button "Unlock 100" at bounding box center [126, 270] width 80 height 27
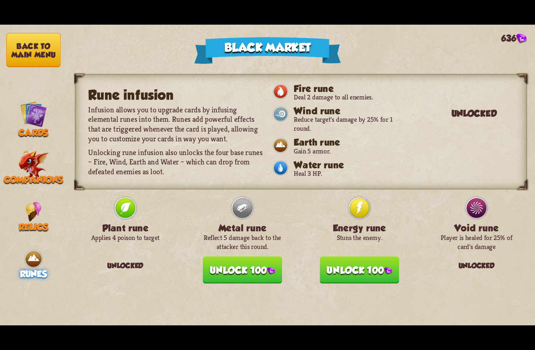
click at [376, 262] on button "Unlock 100" at bounding box center [360, 270] width 80 height 27
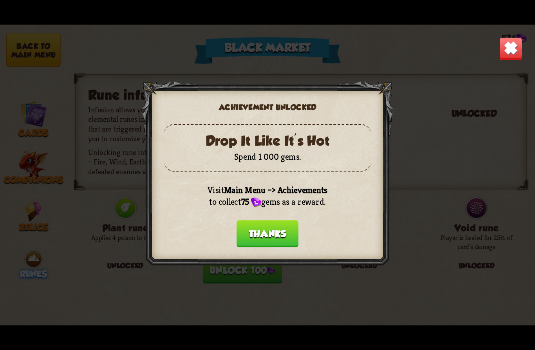
click at [241, 262] on div at bounding box center [267, 175] width 251 height 188
click at [264, 237] on button "Thanks" at bounding box center [268, 233] width 62 height 27
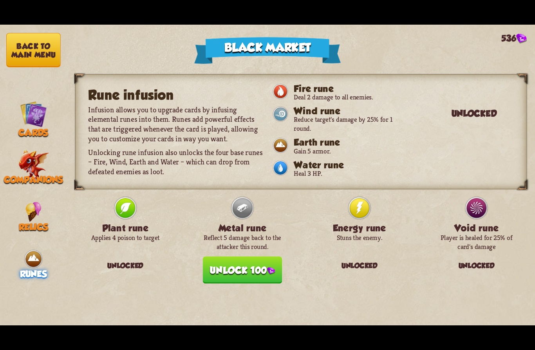
click at [233, 270] on button "Unlock 100" at bounding box center [243, 270] width 80 height 27
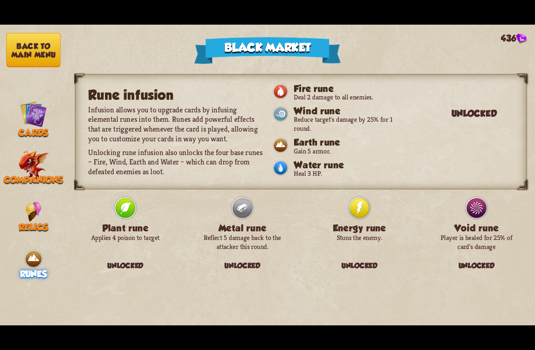
click at [32, 206] on img at bounding box center [33, 212] width 16 height 20
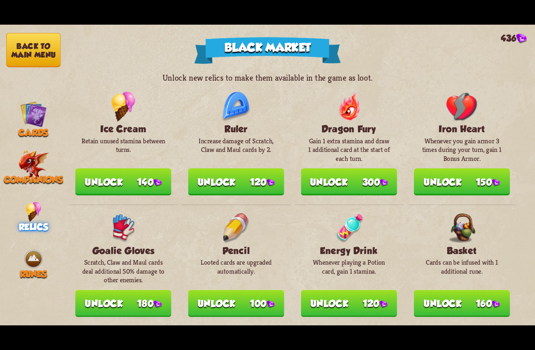
click at [217, 180] on button "Unlock 120" at bounding box center [236, 181] width 96 height 27
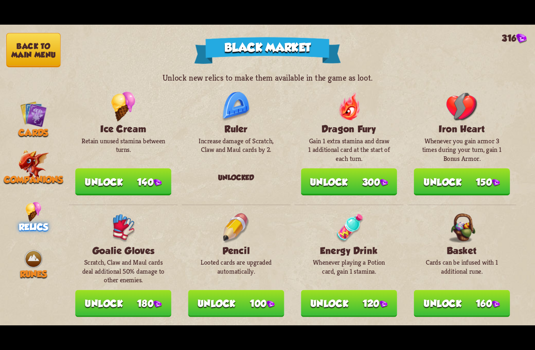
click at [32, 121] on img at bounding box center [33, 114] width 27 height 27
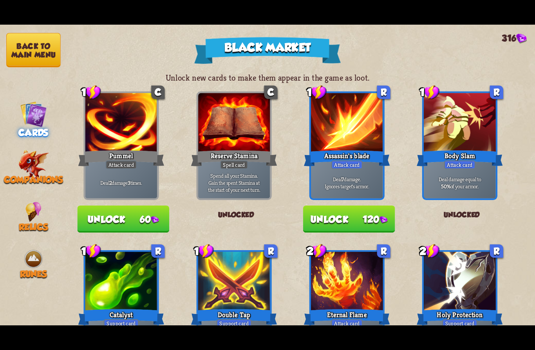
click at [112, 218] on button "Unlock 60" at bounding box center [123, 219] width 92 height 27
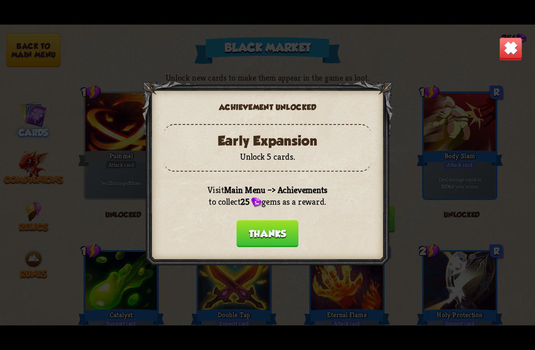
click at [292, 232] on button "Thanks" at bounding box center [268, 233] width 62 height 27
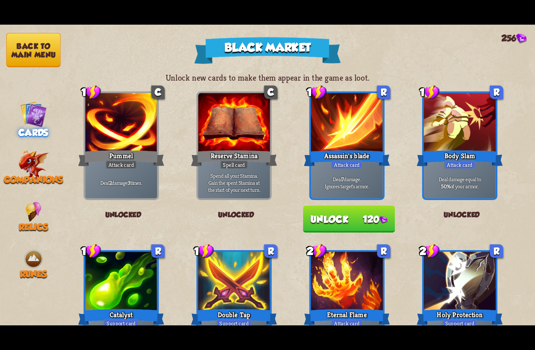
click at [380, 222] on img at bounding box center [384, 219] width 8 height 7
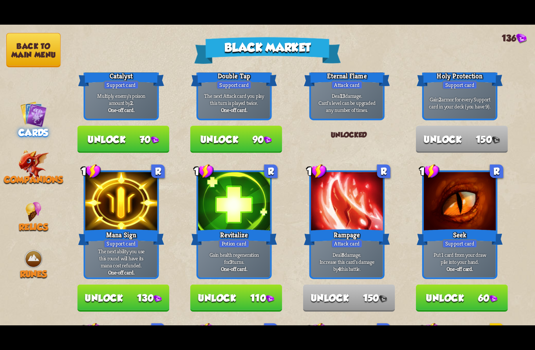
scroll to position [223, 0]
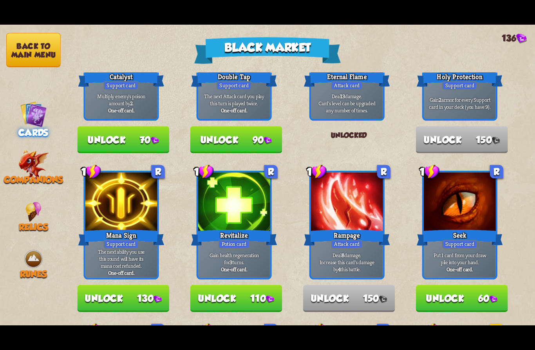
click at [226, 142] on button "Unlock 90" at bounding box center [236, 139] width 92 height 27
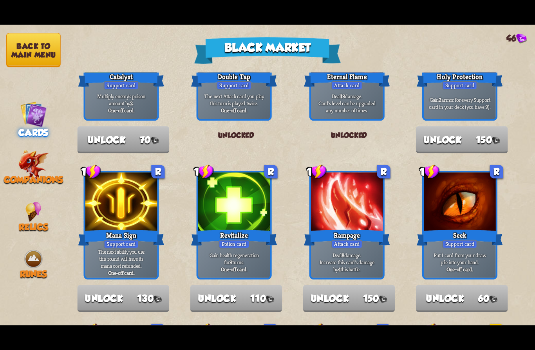
click at [18, 52] on button "Back to main menu" at bounding box center [33, 50] width 54 height 34
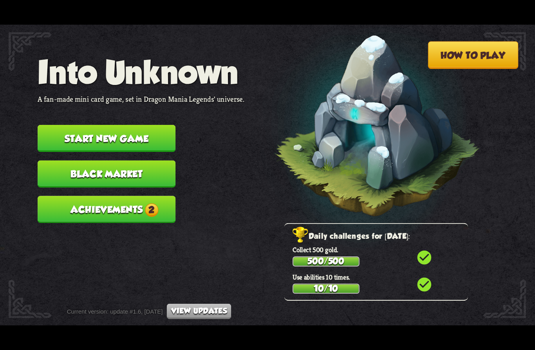
click at [91, 206] on button "Achievements 2" at bounding box center [107, 209] width 138 height 27
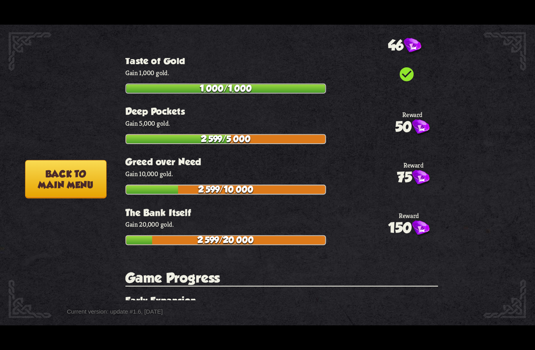
click at [403, 312] on img at bounding box center [408, 320] width 18 height 17
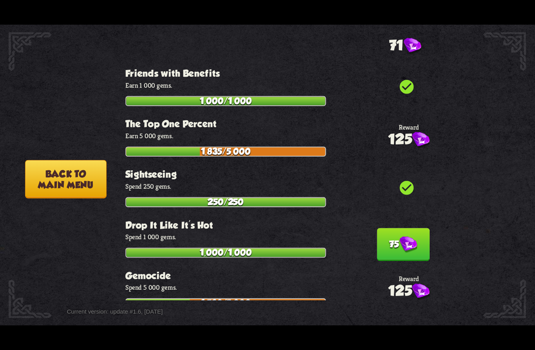
scroll to position [2334, 0]
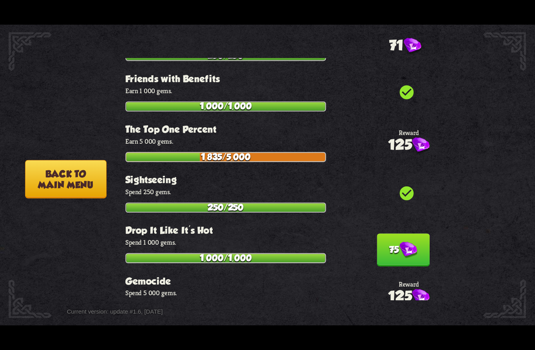
click at [407, 242] on img at bounding box center [408, 250] width 18 height 17
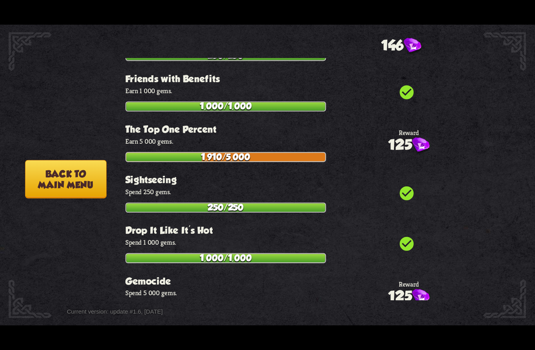
click at [69, 184] on button "Back to main menu" at bounding box center [65, 179] width 81 height 38
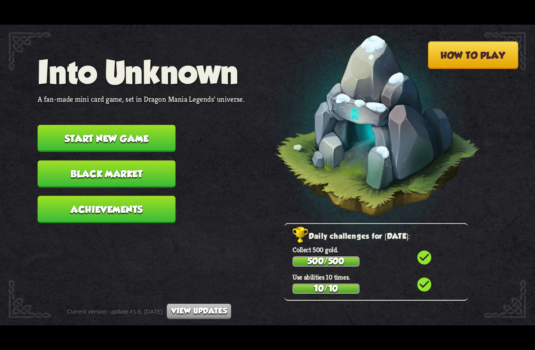
click at [83, 206] on button "Achievements" at bounding box center [107, 209] width 138 height 27
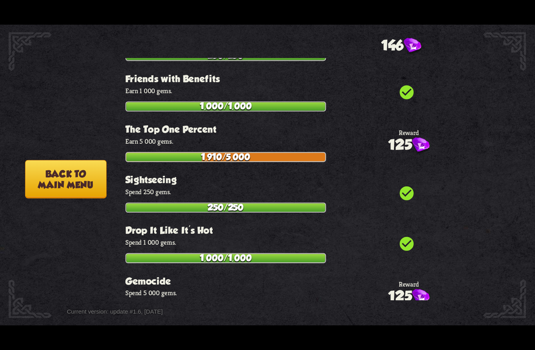
click at [65, 179] on button "Back to main menu" at bounding box center [65, 179] width 81 height 38
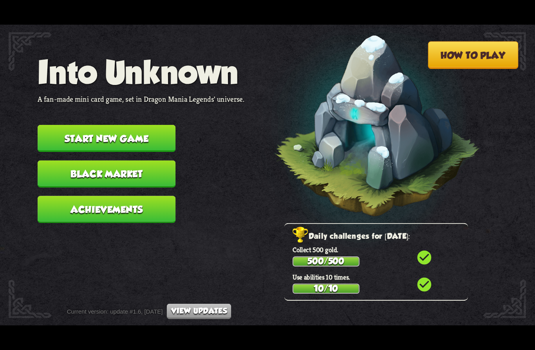
click at [74, 169] on button "Black Market" at bounding box center [107, 174] width 138 height 27
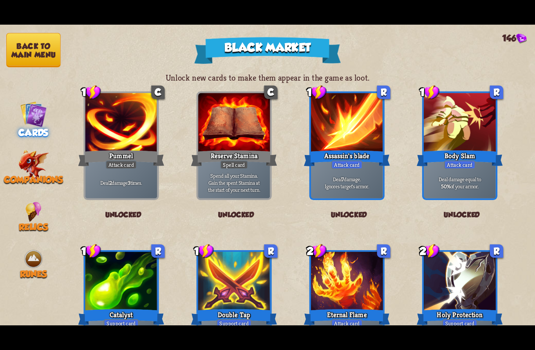
click at [33, 162] on img at bounding box center [33, 165] width 31 height 30
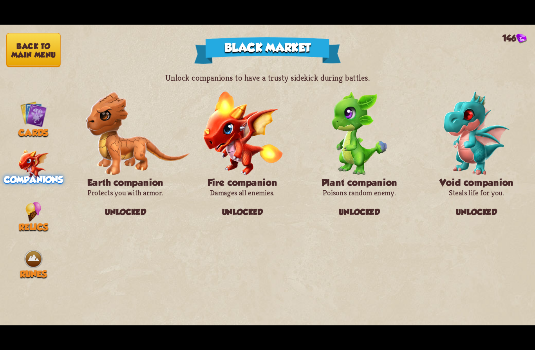
click at [33, 210] on img at bounding box center [33, 212] width 16 height 20
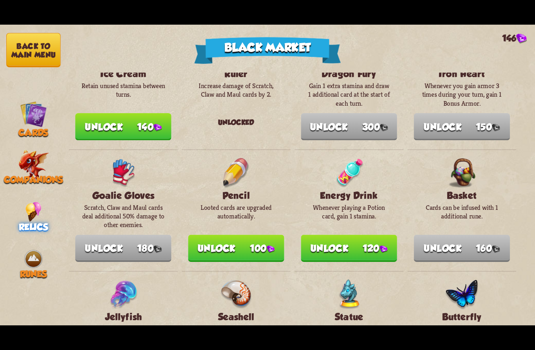
scroll to position [56, 0]
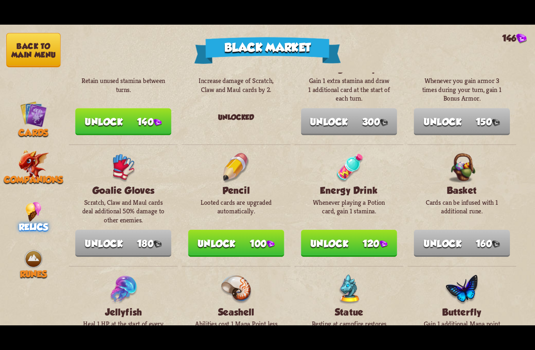
click at [98, 116] on button "Unlock 140" at bounding box center [123, 121] width 96 height 27
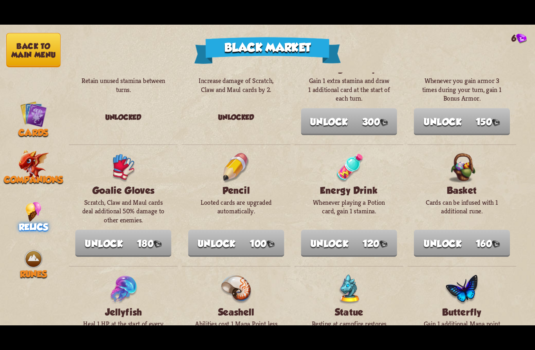
click at [32, 55] on button "Back to main menu" at bounding box center [33, 50] width 54 height 34
